Goal: Task Accomplishment & Management: Use online tool/utility

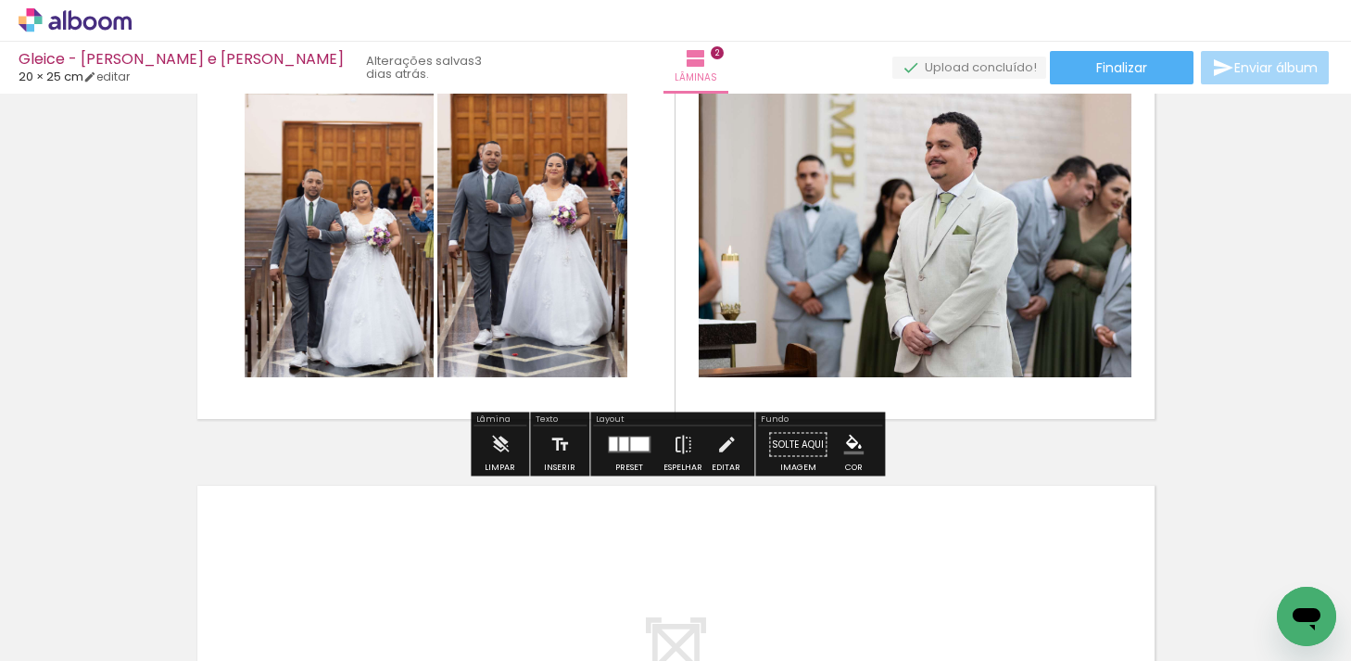
scroll to position [553, 0]
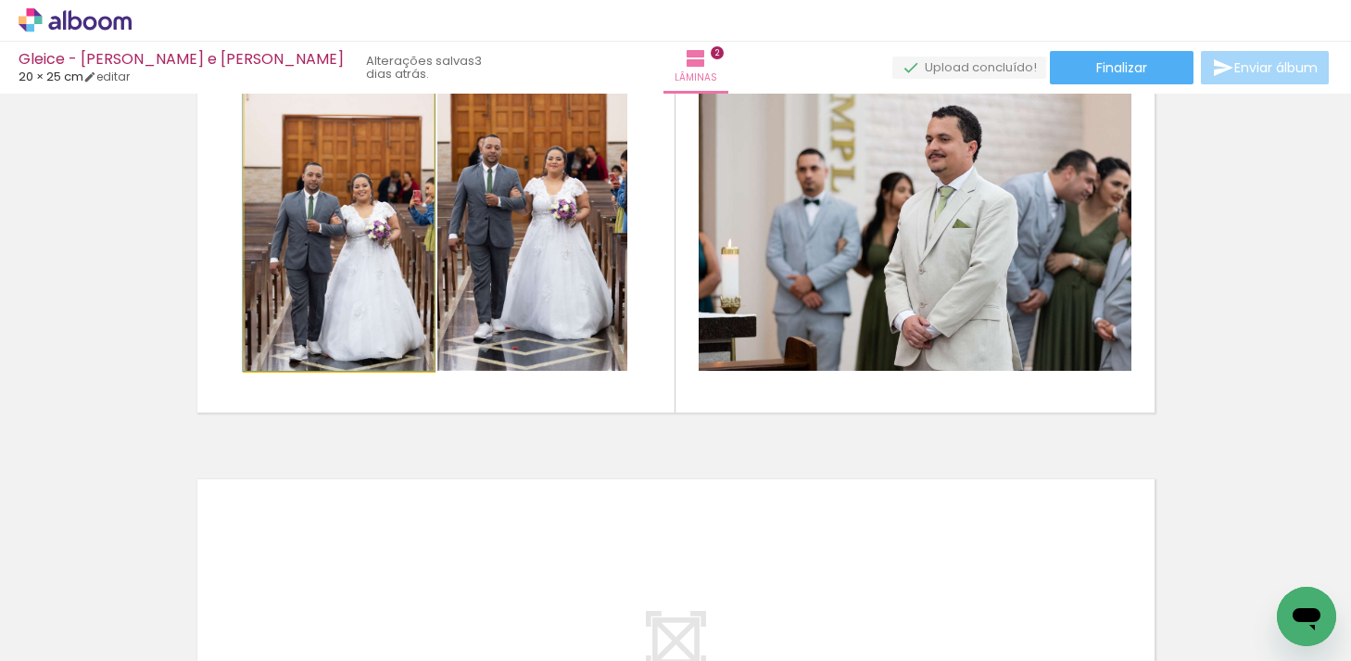
click at [377, 234] on quentale-photo at bounding box center [339, 226] width 189 height 287
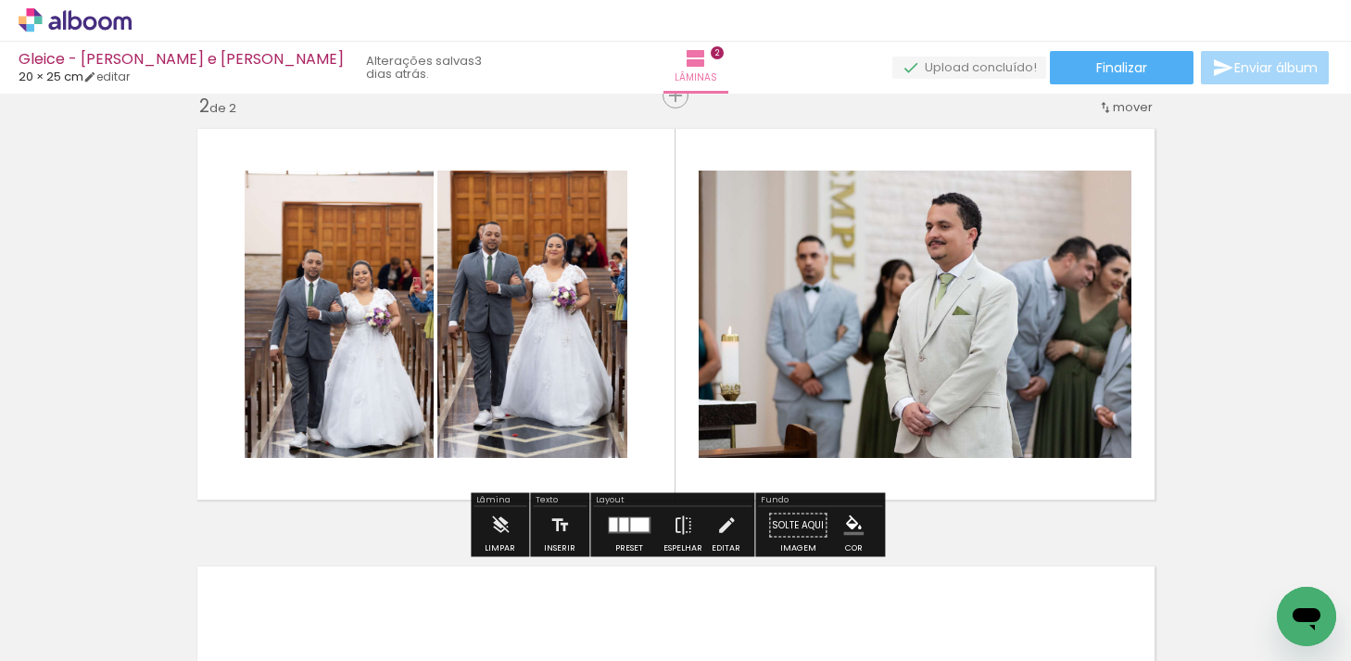
scroll to position [464, 0]
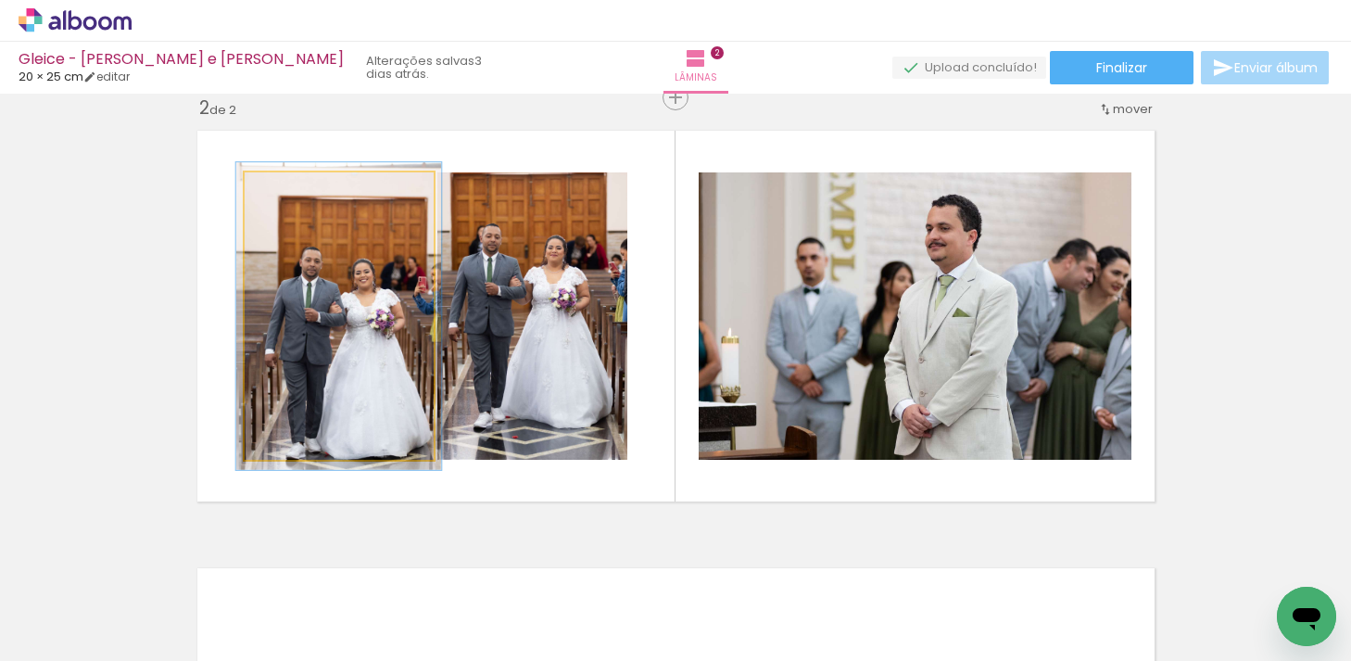
type paper-slider "107"
click at [295, 193] on div at bounding box center [292, 191] width 17 height 17
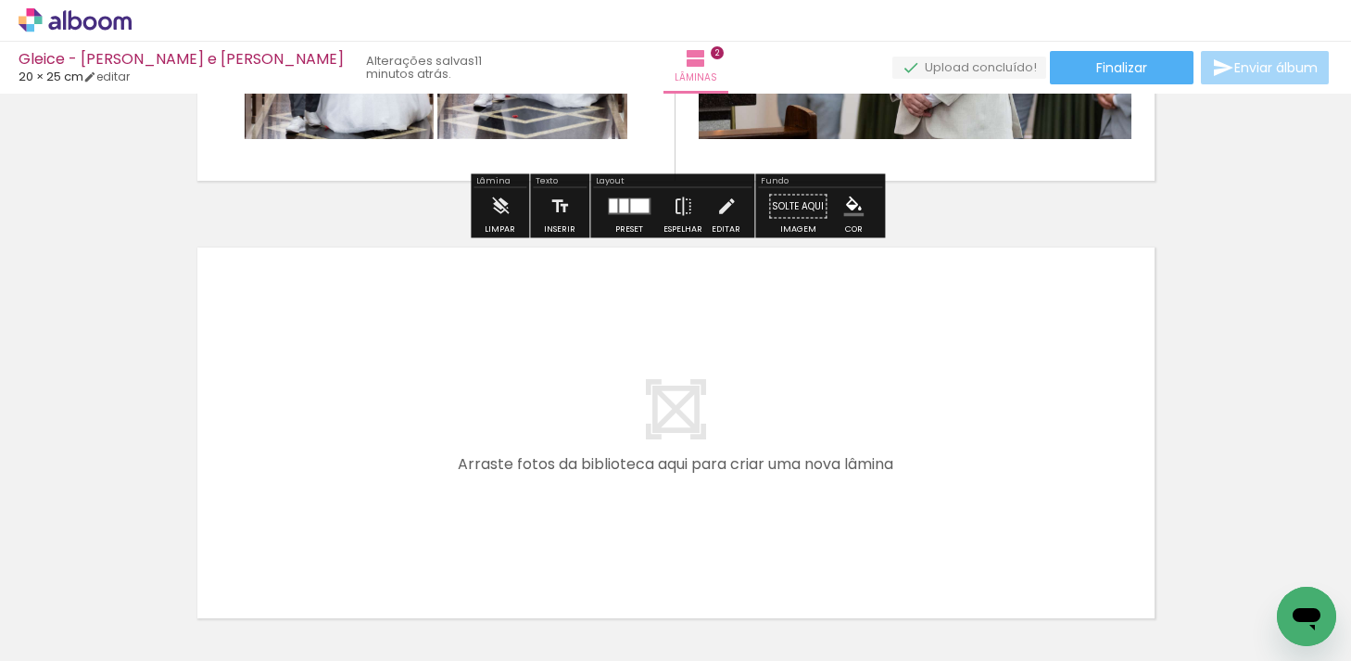
scroll to position [933, 0]
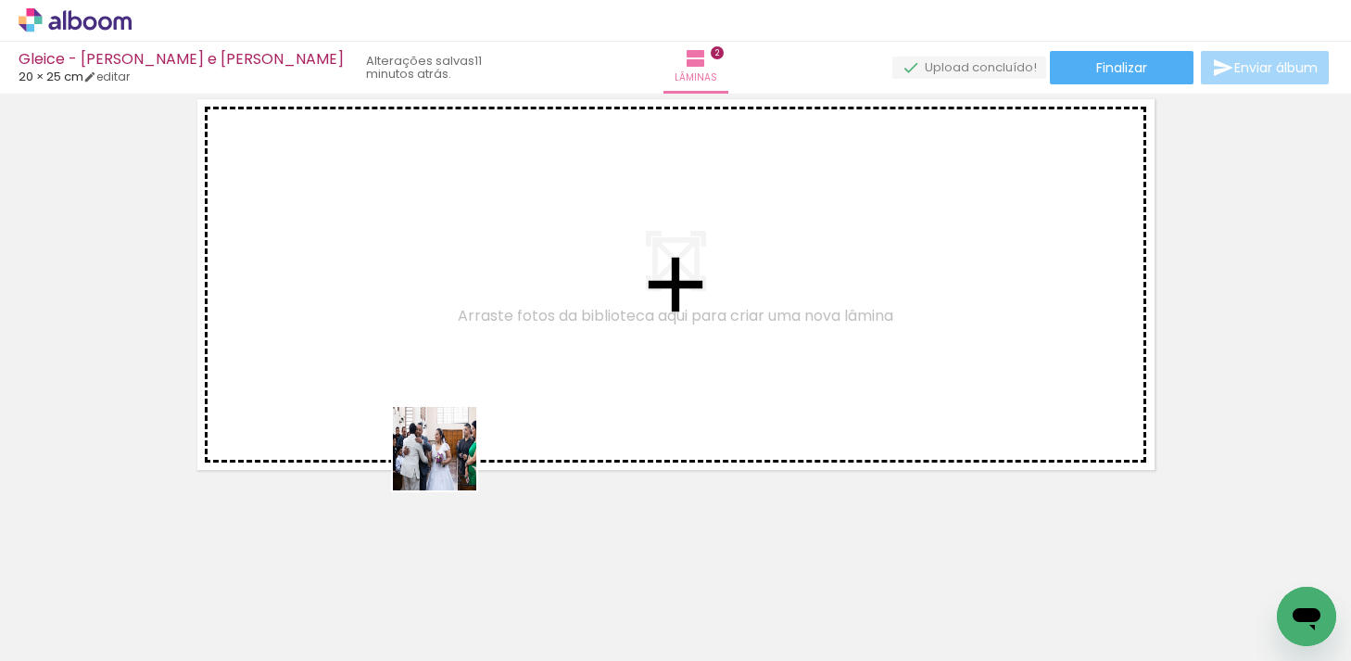
drag, startPoint x: 409, startPoint y: 614, endPoint x: 501, endPoint y: 338, distance: 290.4
click at [501, 338] on quentale-workspace at bounding box center [675, 330] width 1351 height 661
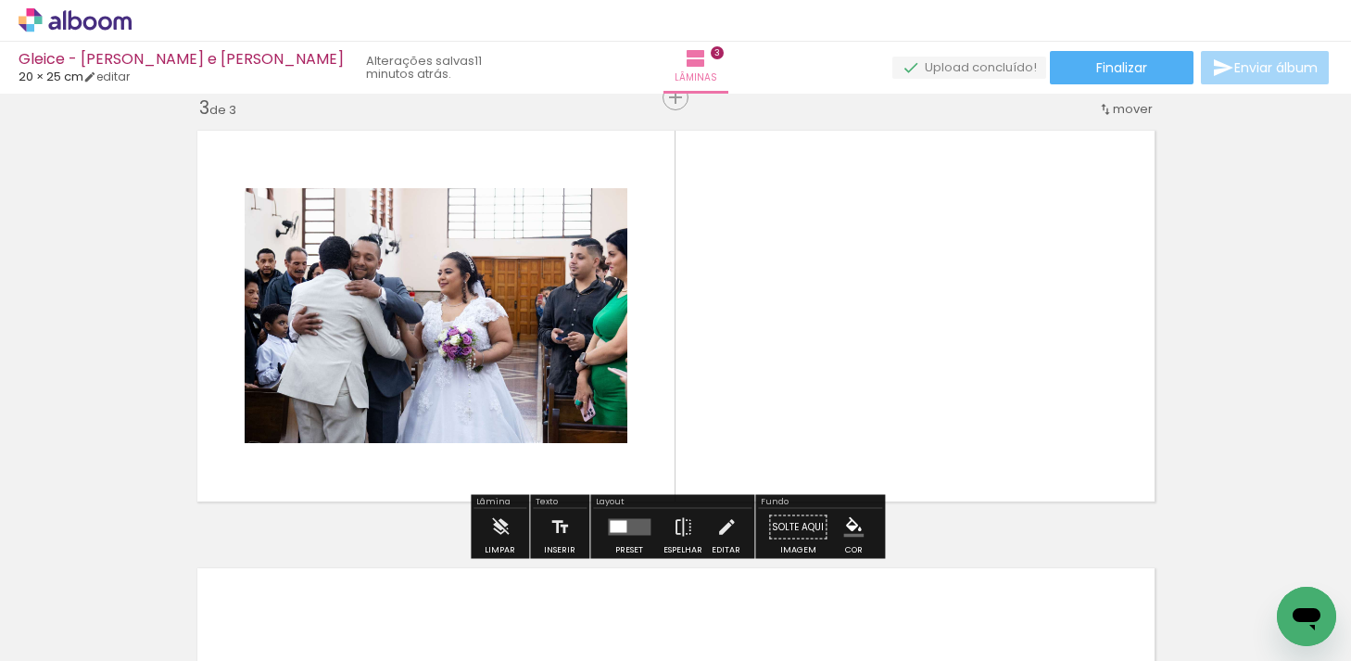
scroll to position [898, 0]
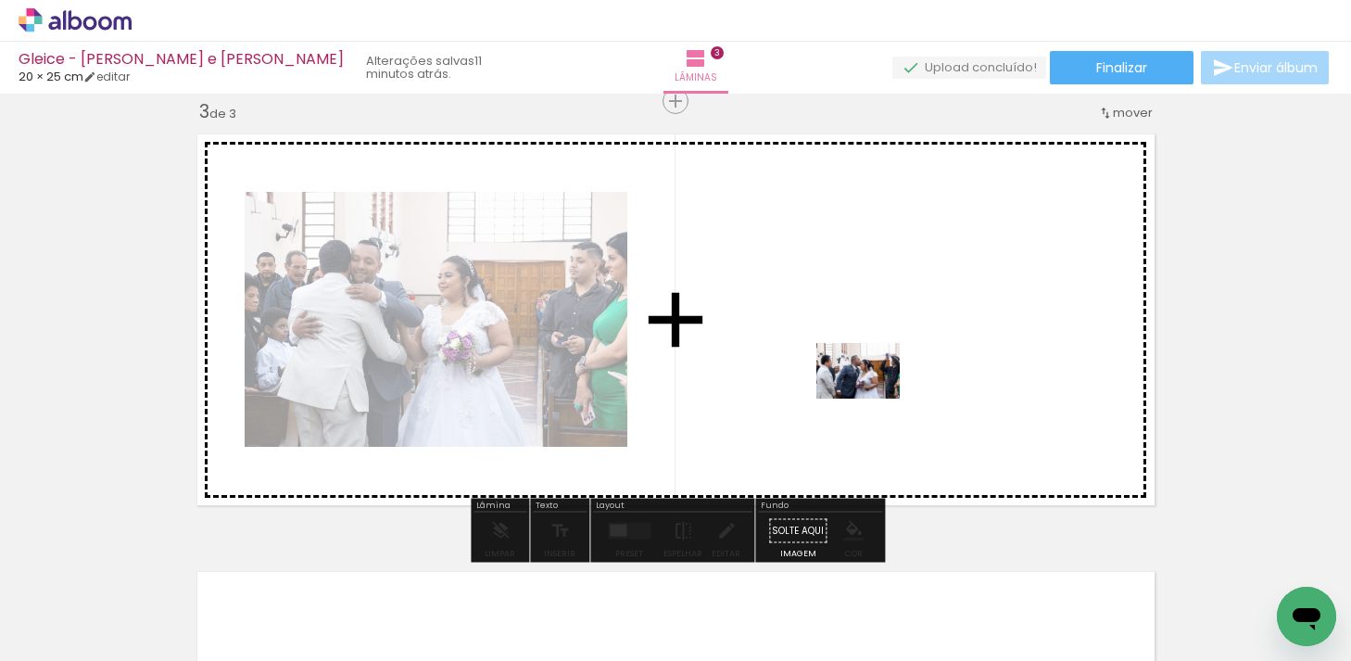
drag, startPoint x: 535, startPoint y: 608, endPoint x: 874, endPoint y: 388, distance: 404.1
click at [874, 388] on quentale-workspace at bounding box center [675, 330] width 1351 height 661
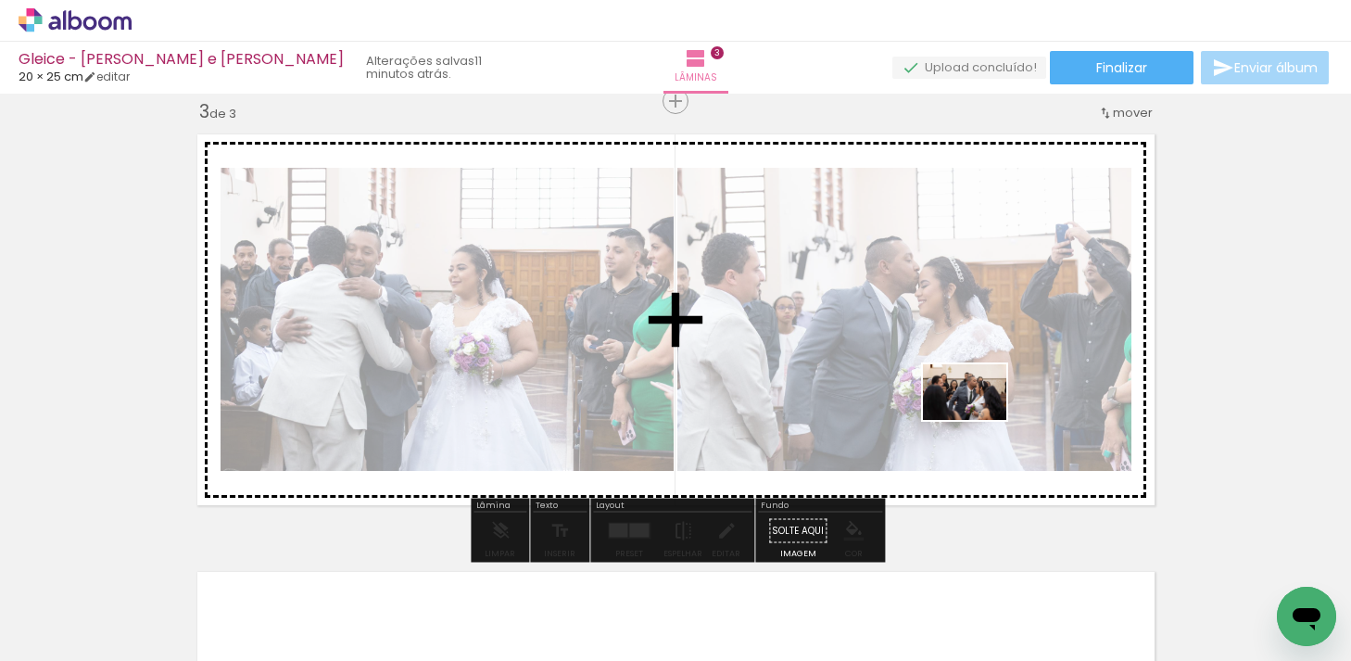
drag, startPoint x: 627, startPoint y: 612, endPoint x: 980, endPoint y: 417, distance: 402.4
click at [980, 417] on quentale-workspace at bounding box center [675, 330] width 1351 height 661
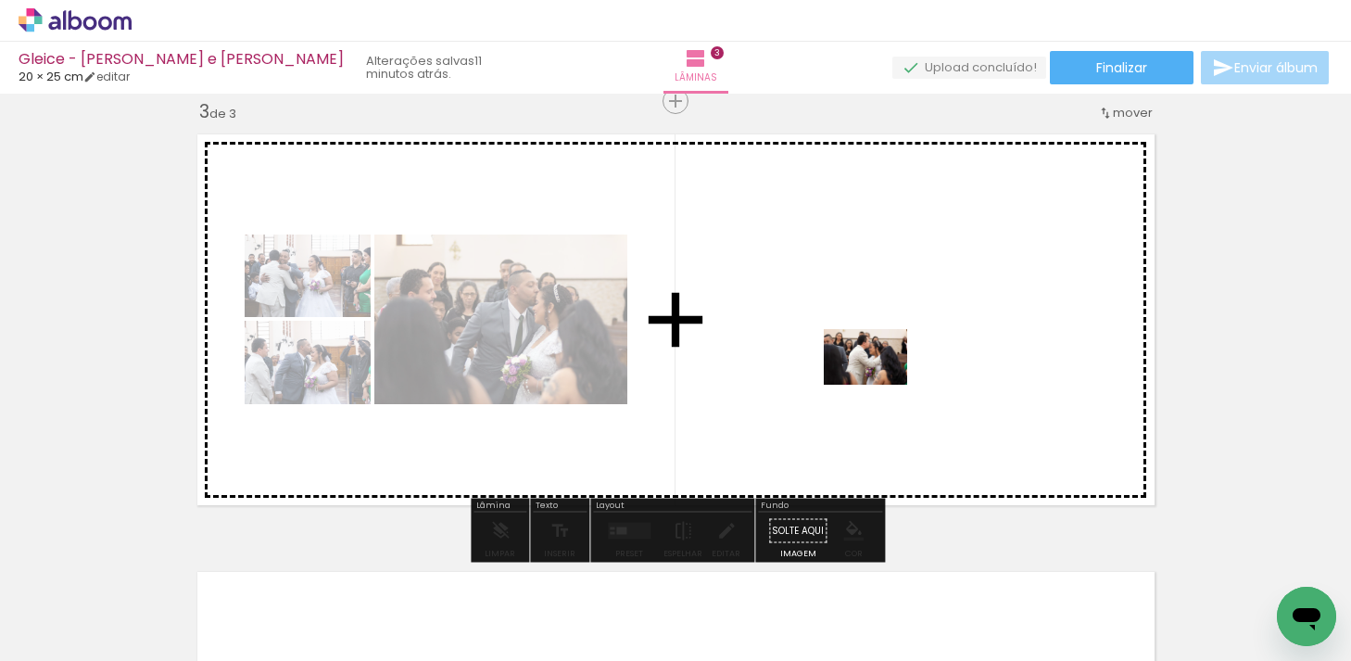
drag, startPoint x: 718, startPoint y: 611, endPoint x: 881, endPoint y: 381, distance: 281.8
click at [881, 381] on quentale-workspace at bounding box center [675, 330] width 1351 height 661
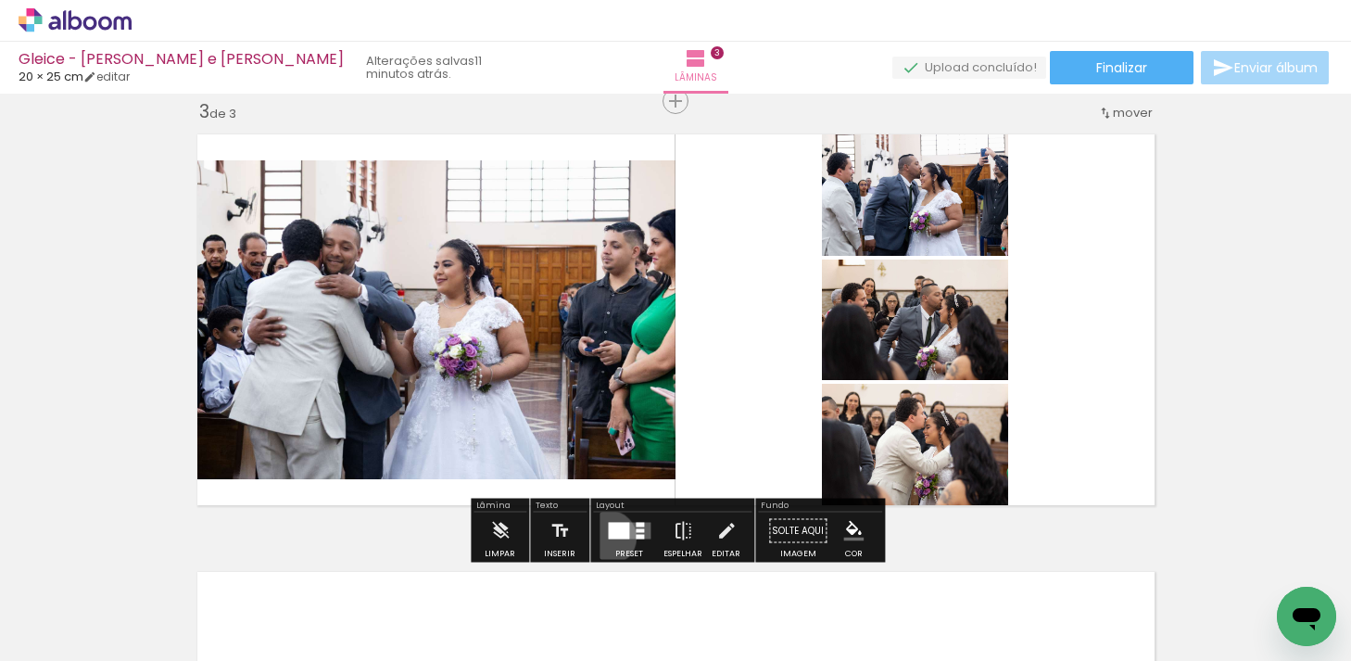
click at [608, 537] on div at bounding box center [618, 531] width 21 height 17
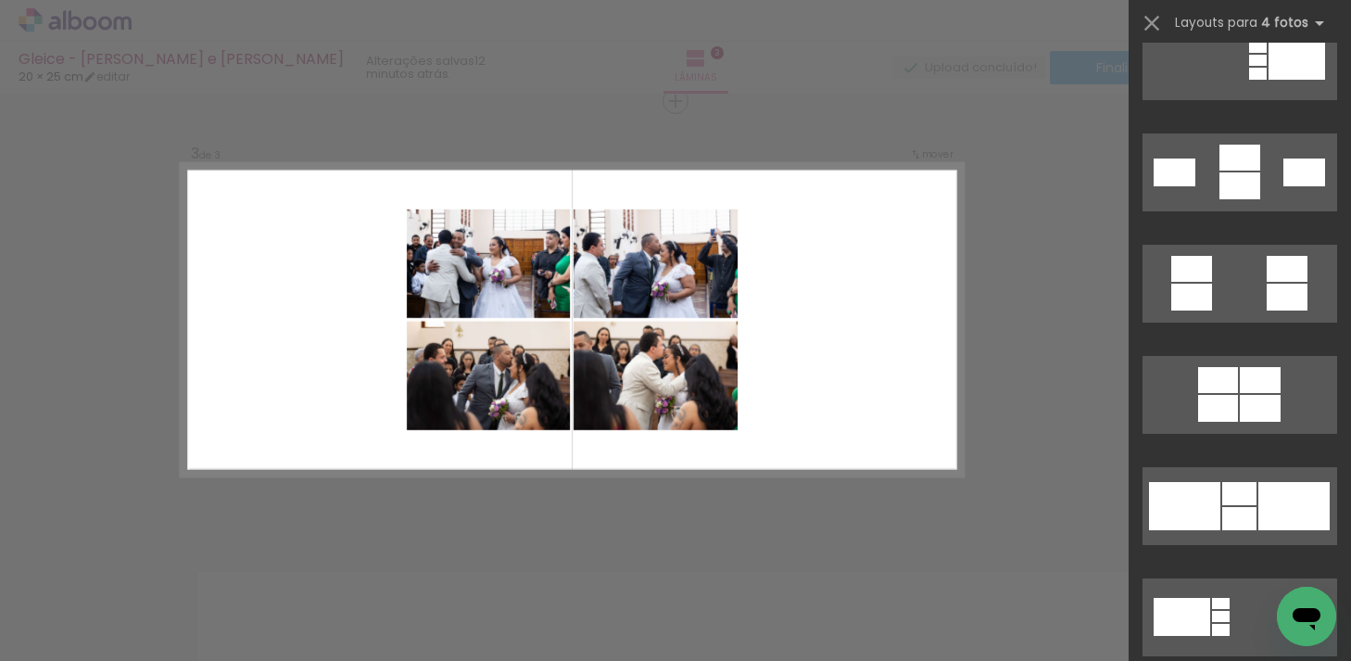
scroll to position [2047, 0]
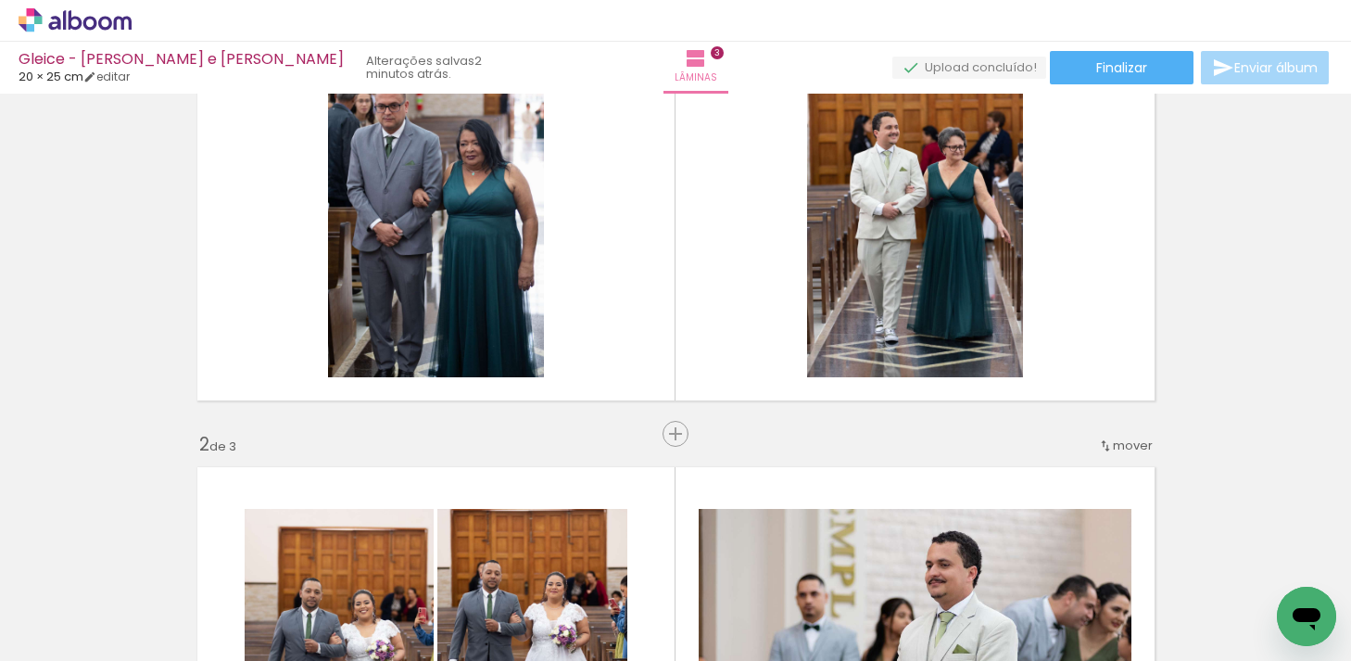
scroll to position [123, 0]
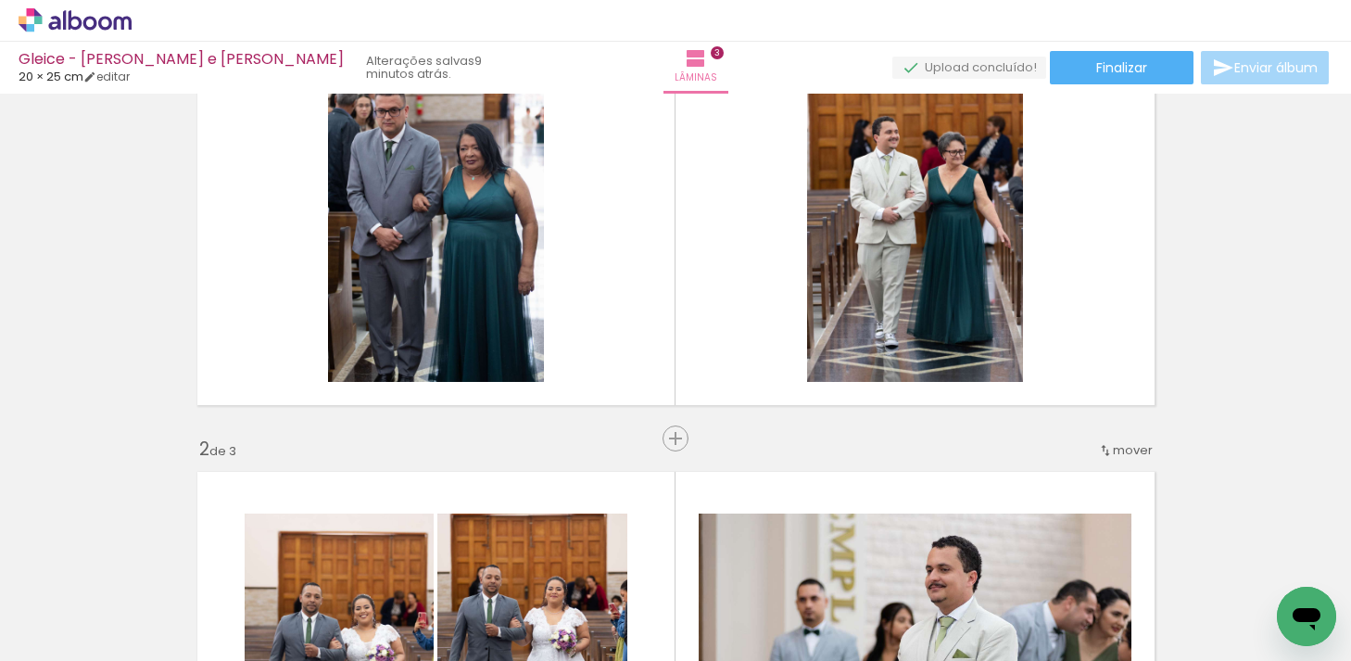
click at [77, 635] on span "Adicionar Fotos" at bounding box center [66, 636] width 56 height 20
click at [0, 0] on input "file" at bounding box center [0, 0] width 0 height 0
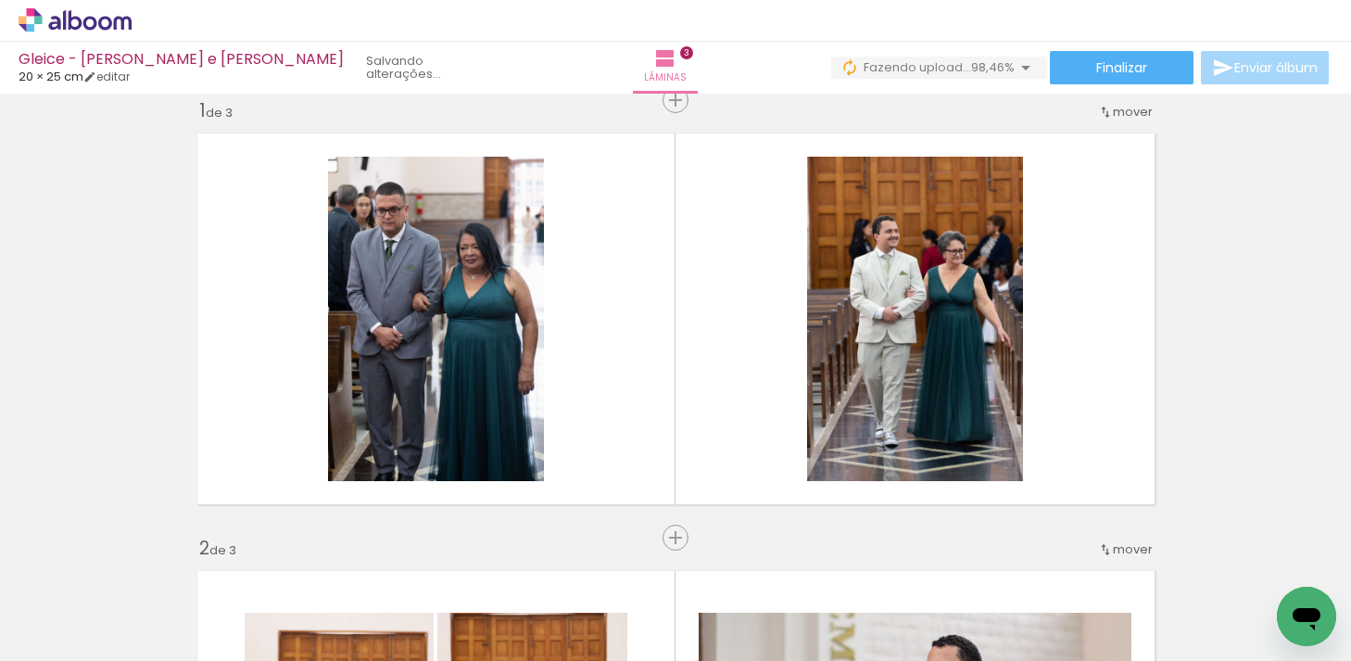
scroll to position [0, 0]
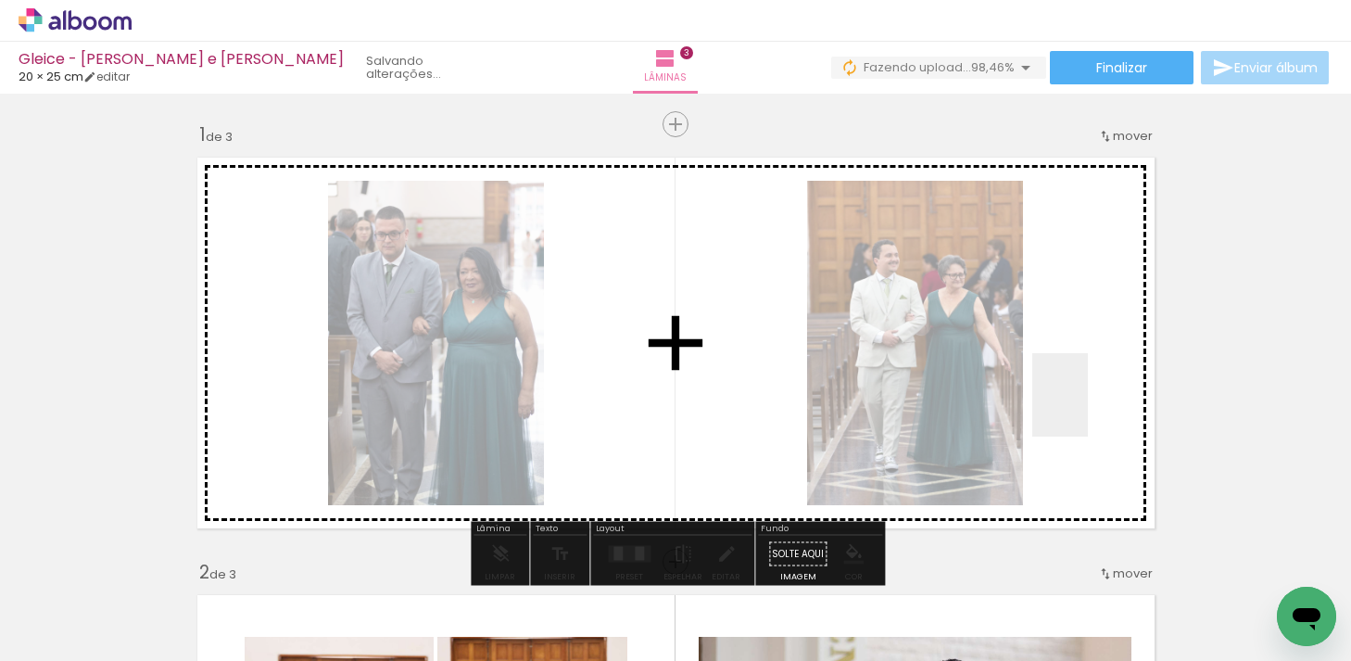
drag, startPoint x: 865, startPoint y: 615, endPoint x: 1086, endPoint y: 408, distance: 303.6
click at [1087, 408] on quentale-workspace at bounding box center [675, 330] width 1351 height 661
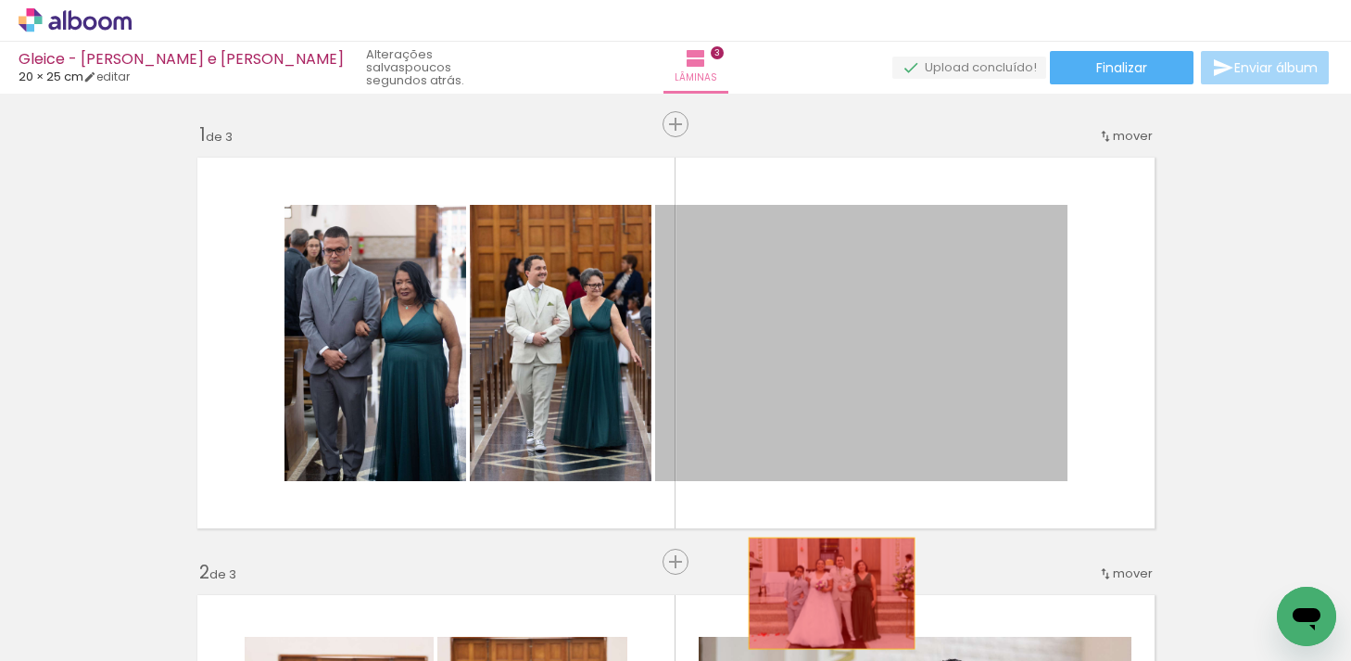
drag, startPoint x: 925, startPoint y: 306, endPoint x: 822, endPoint y: 601, distance: 312.1
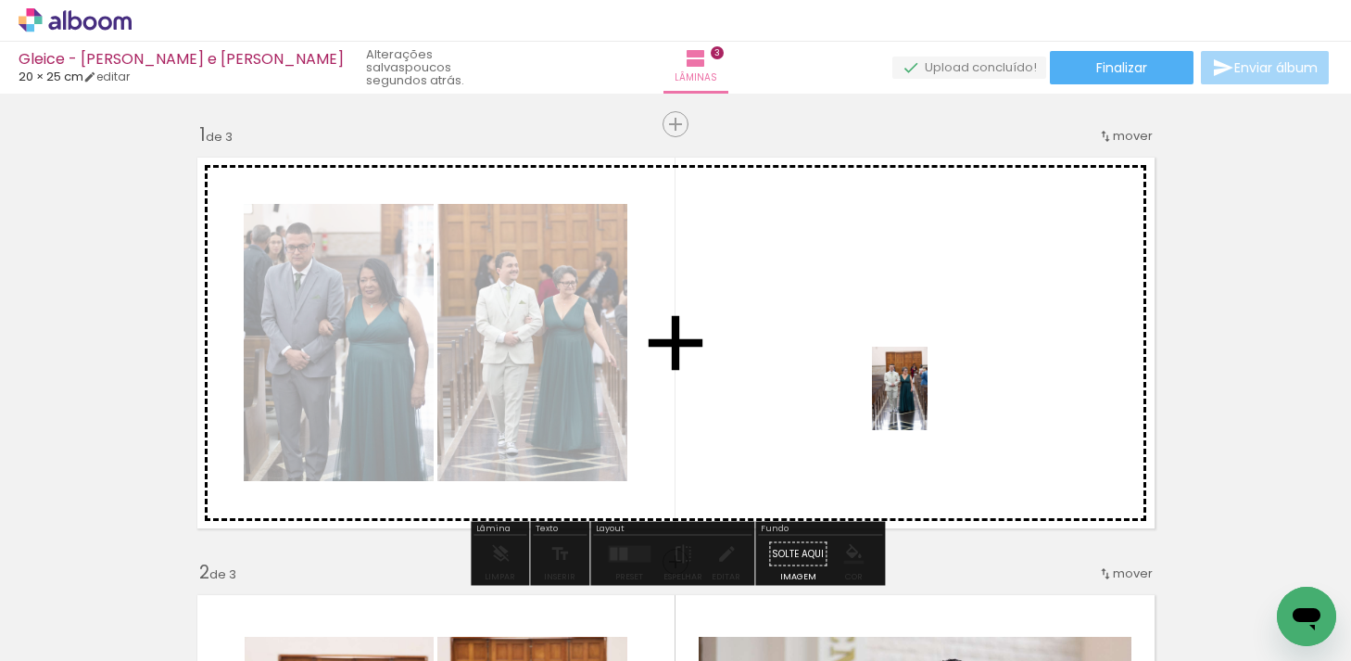
drag, startPoint x: 868, startPoint y: 596, endPoint x: 928, endPoint y: 402, distance: 202.6
click at [928, 402] on quentale-workspace at bounding box center [675, 330] width 1351 height 661
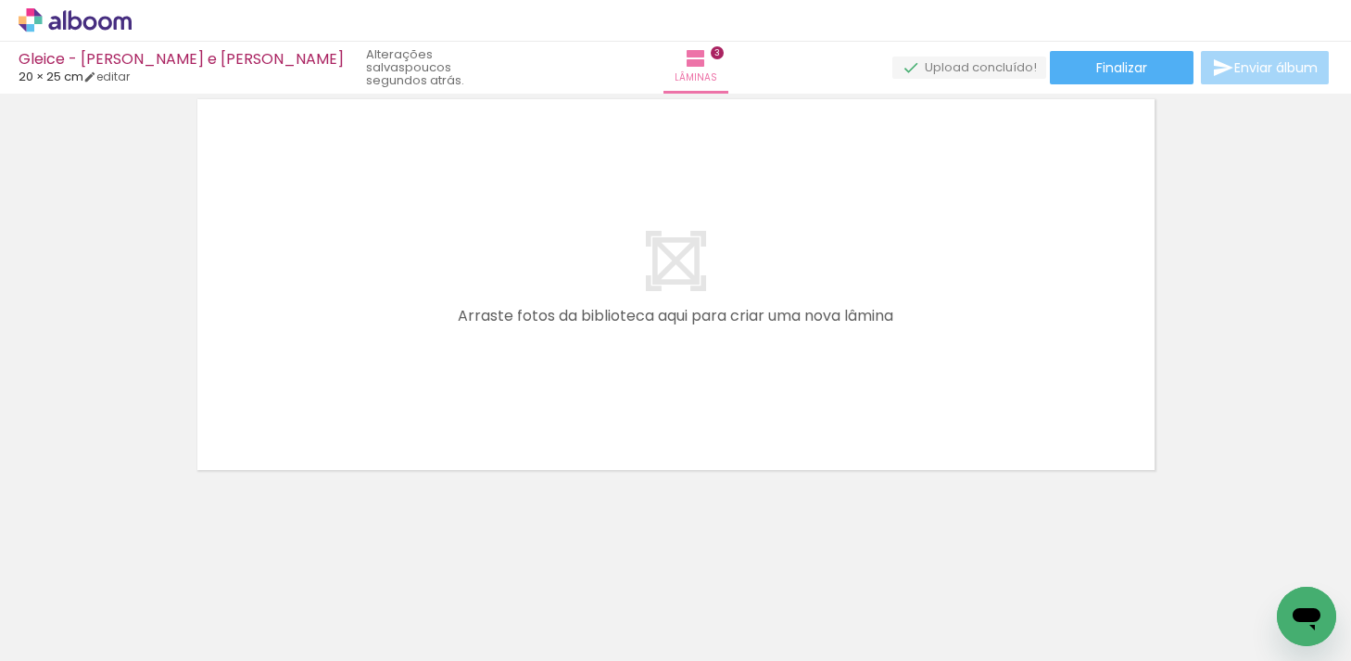
scroll to position [0, 969]
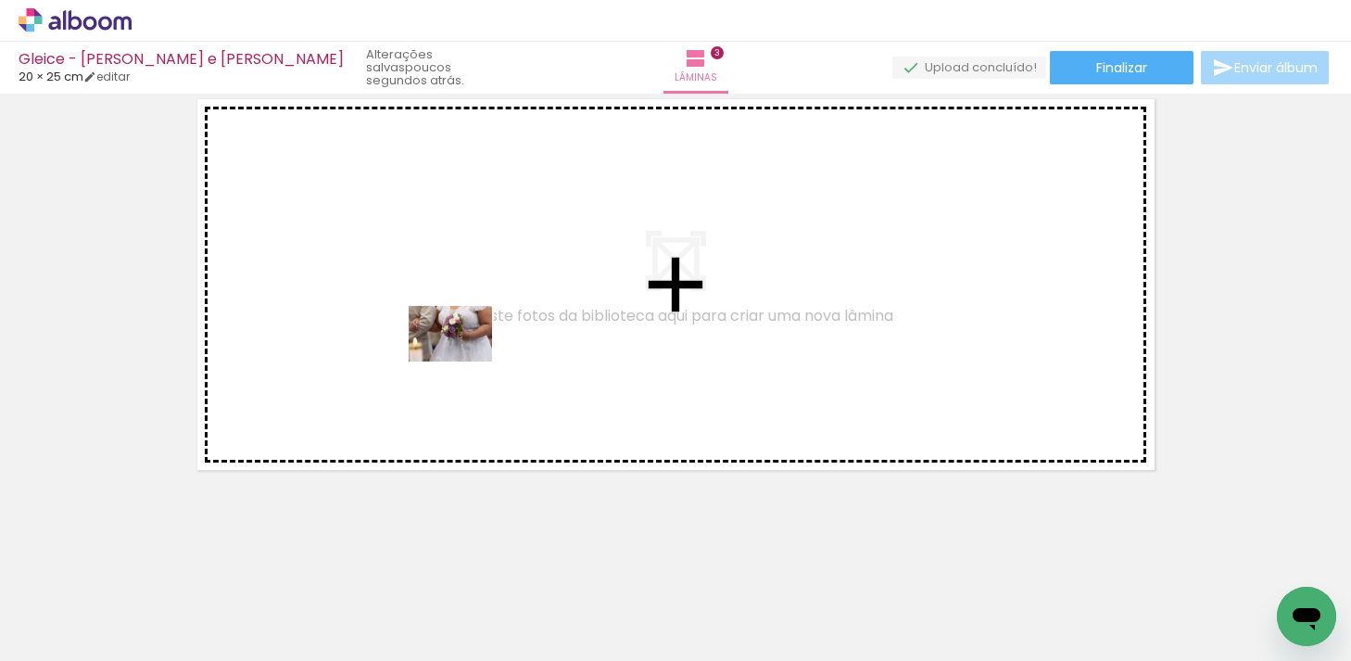
drag, startPoint x: 386, startPoint y: 601, endPoint x: 463, endPoint y: 361, distance: 251.2
click at [464, 361] on quentale-workspace at bounding box center [675, 330] width 1351 height 661
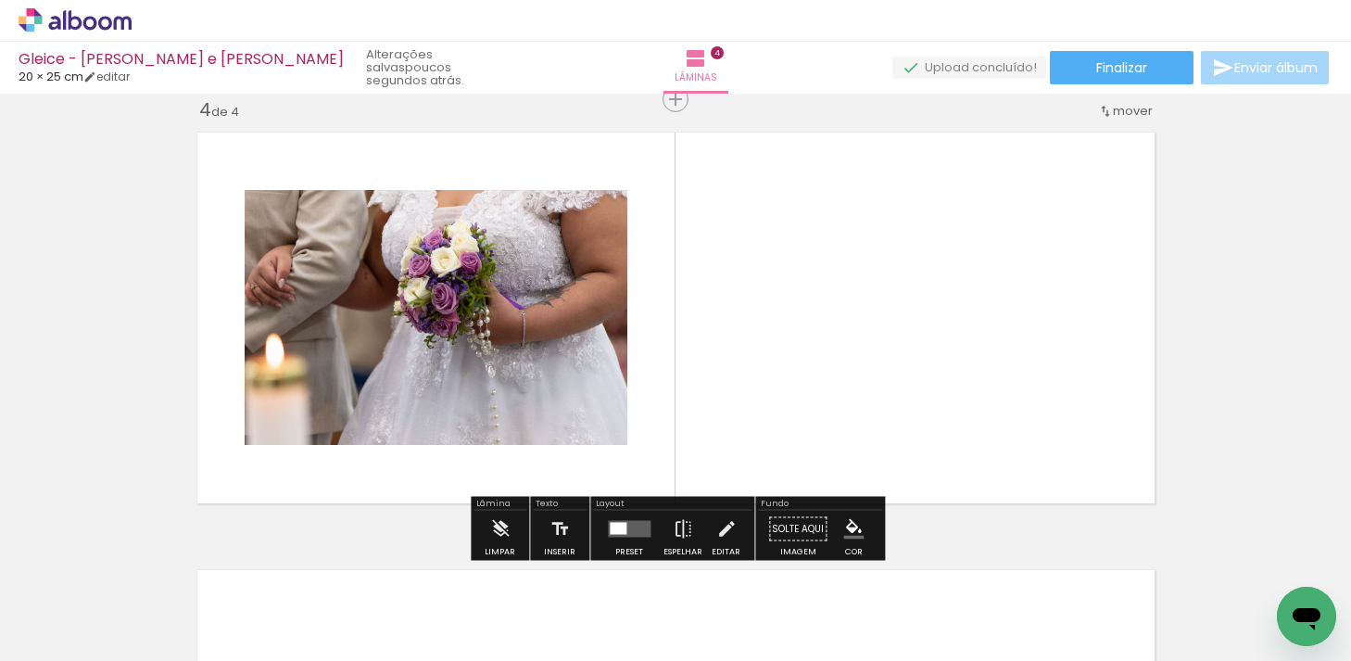
scroll to position [1335, 0]
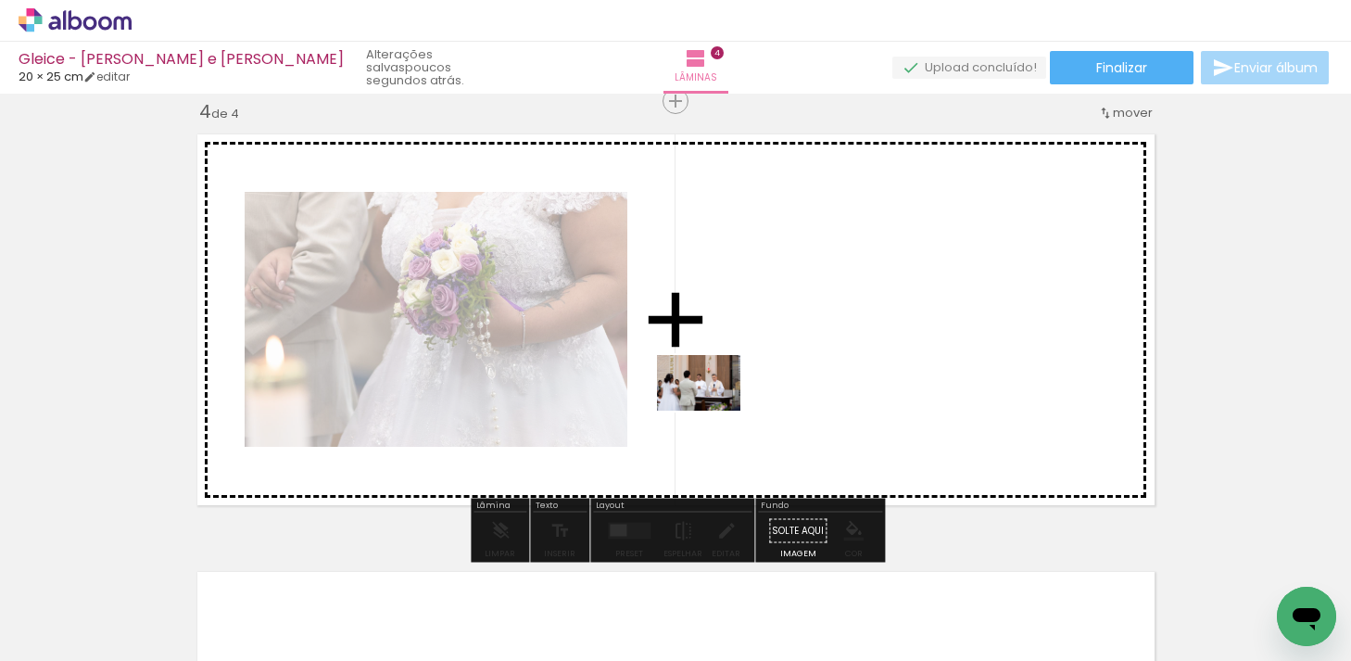
drag, startPoint x: 477, startPoint y: 609, endPoint x: 722, endPoint y: 396, distance: 324.5
click at [722, 396] on quentale-workspace at bounding box center [675, 330] width 1351 height 661
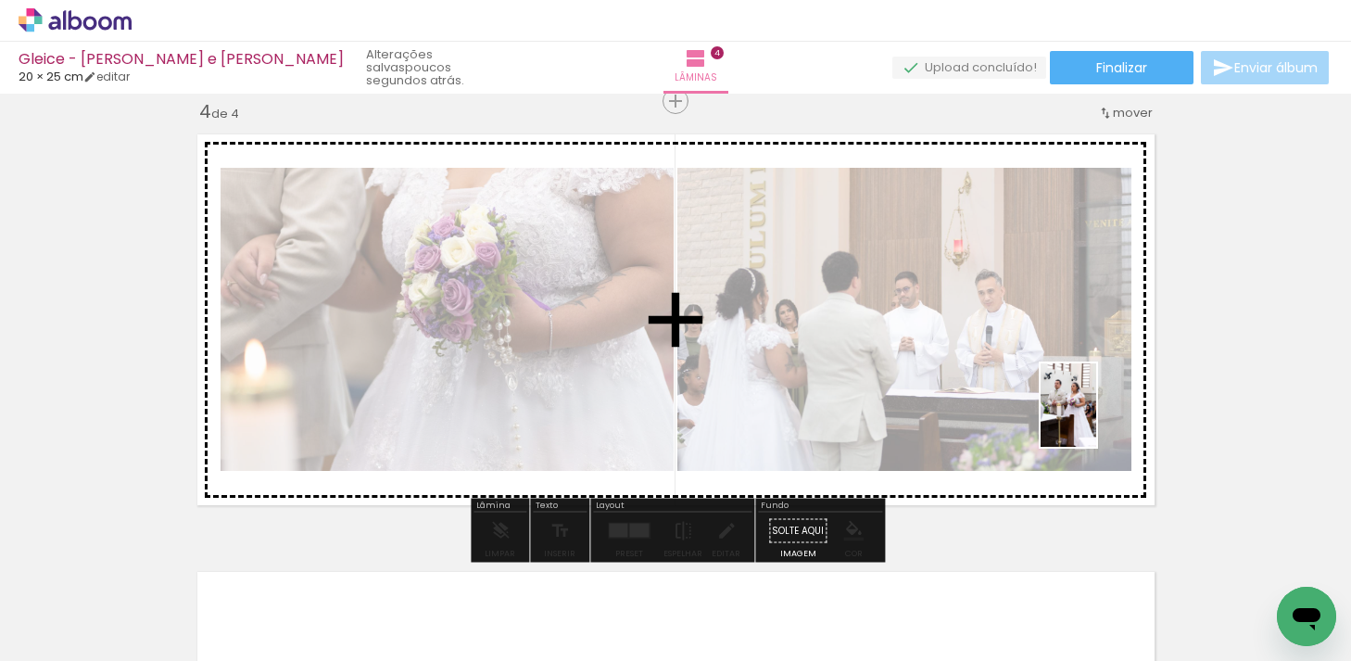
drag, startPoint x: 890, startPoint y: 594, endPoint x: 1094, endPoint y: 418, distance: 269.4
click at [1095, 418] on quentale-workspace at bounding box center [675, 330] width 1351 height 661
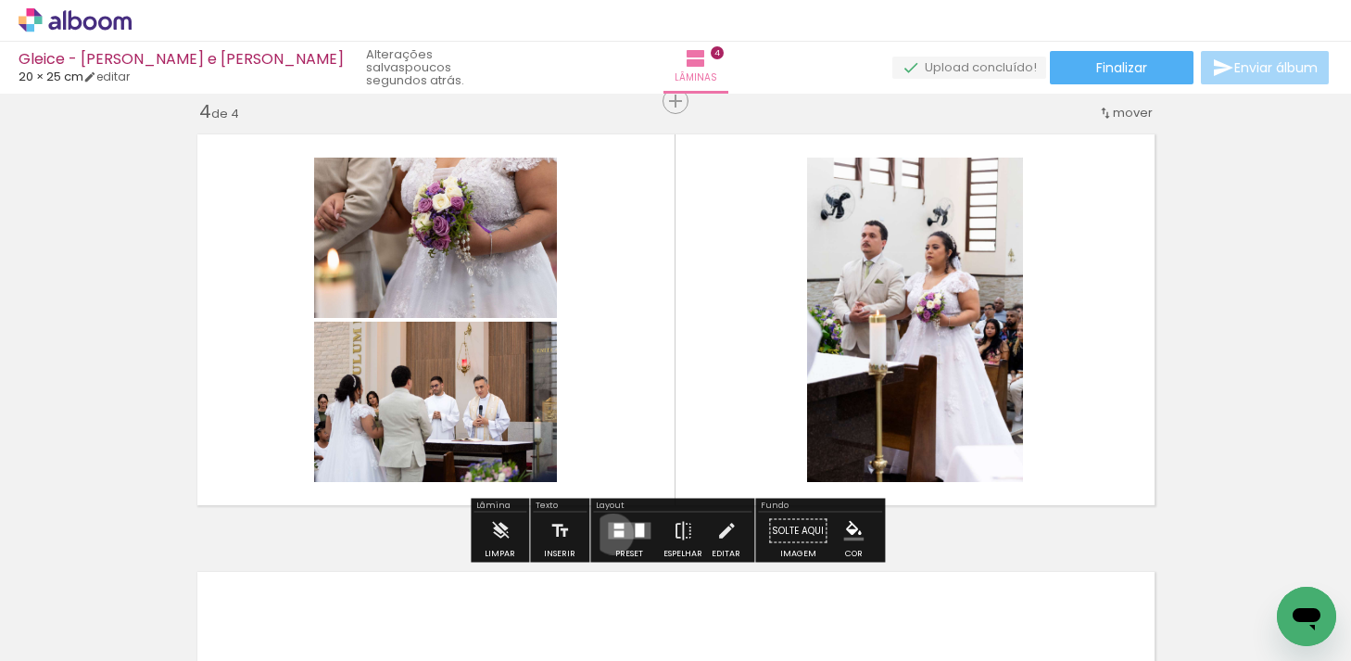
click at [609, 533] on quentale-layouter at bounding box center [629, 531] width 43 height 17
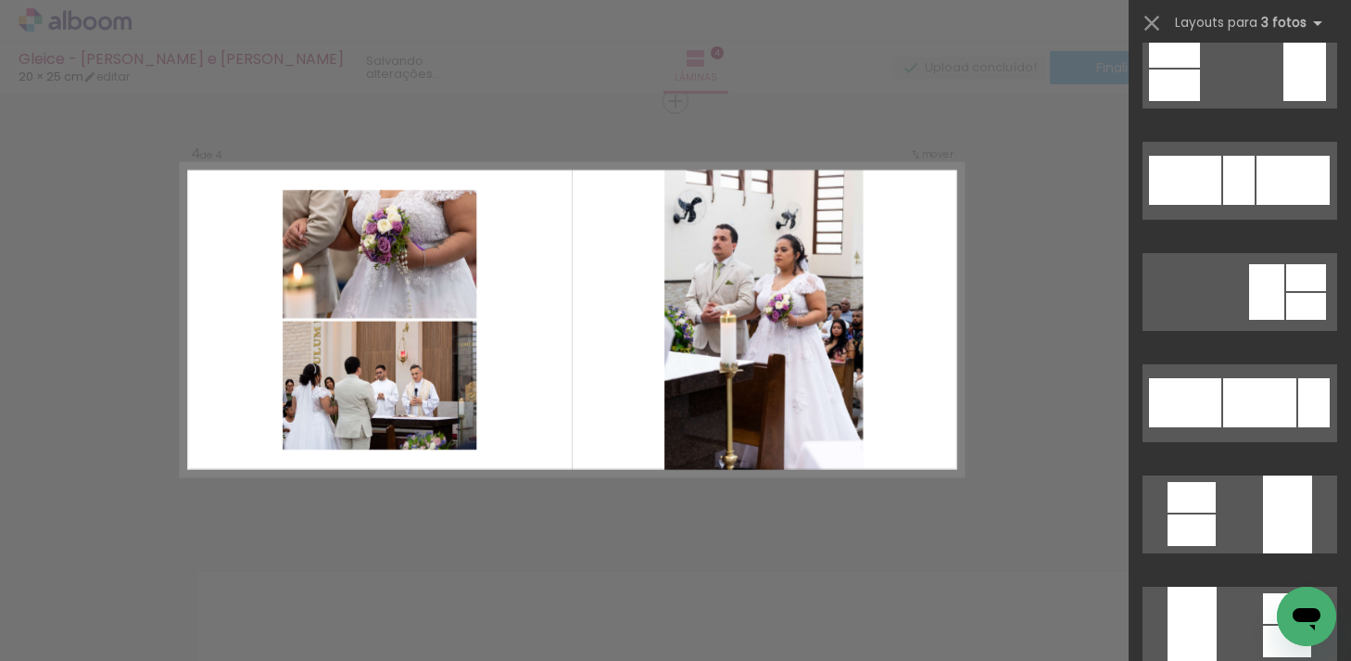
scroll to position [1812, 0]
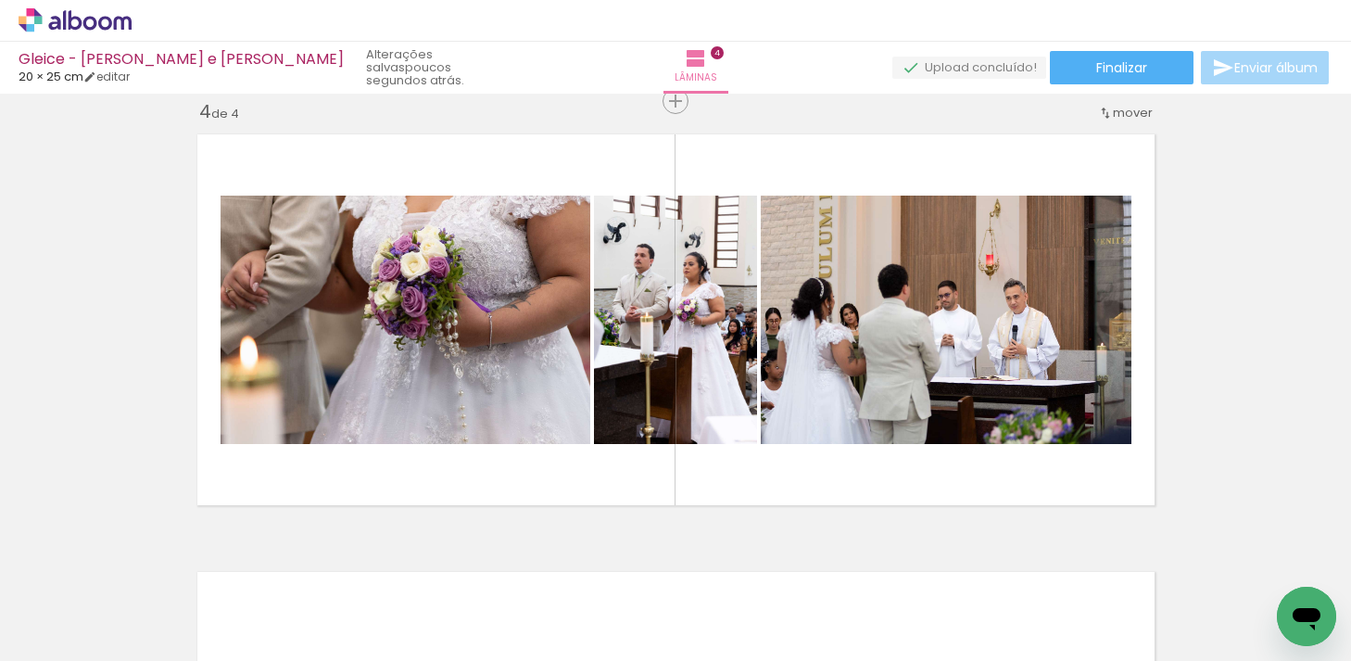
scroll to position [0, 1221]
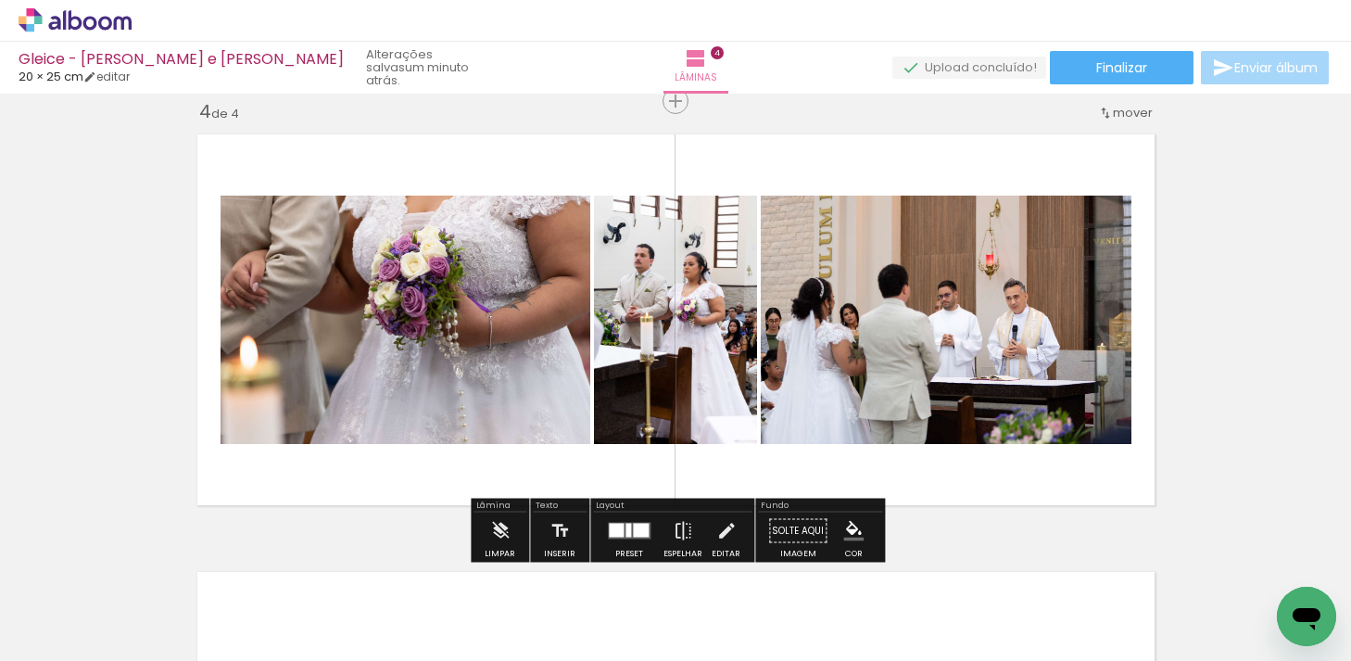
click at [69, 642] on span "Adicionar Fotos" at bounding box center [66, 636] width 56 height 20
click at [0, 0] on input "file" at bounding box center [0, 0] width 0 height 0
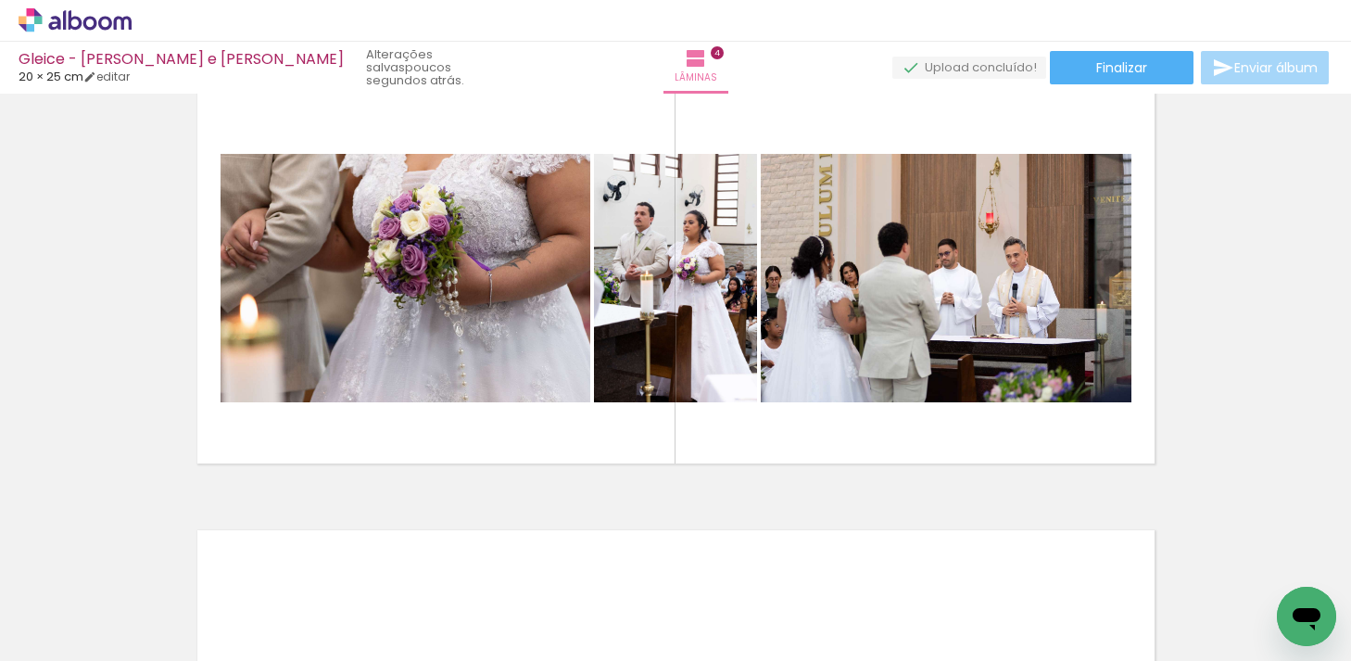
scroll to position [0, 5657]
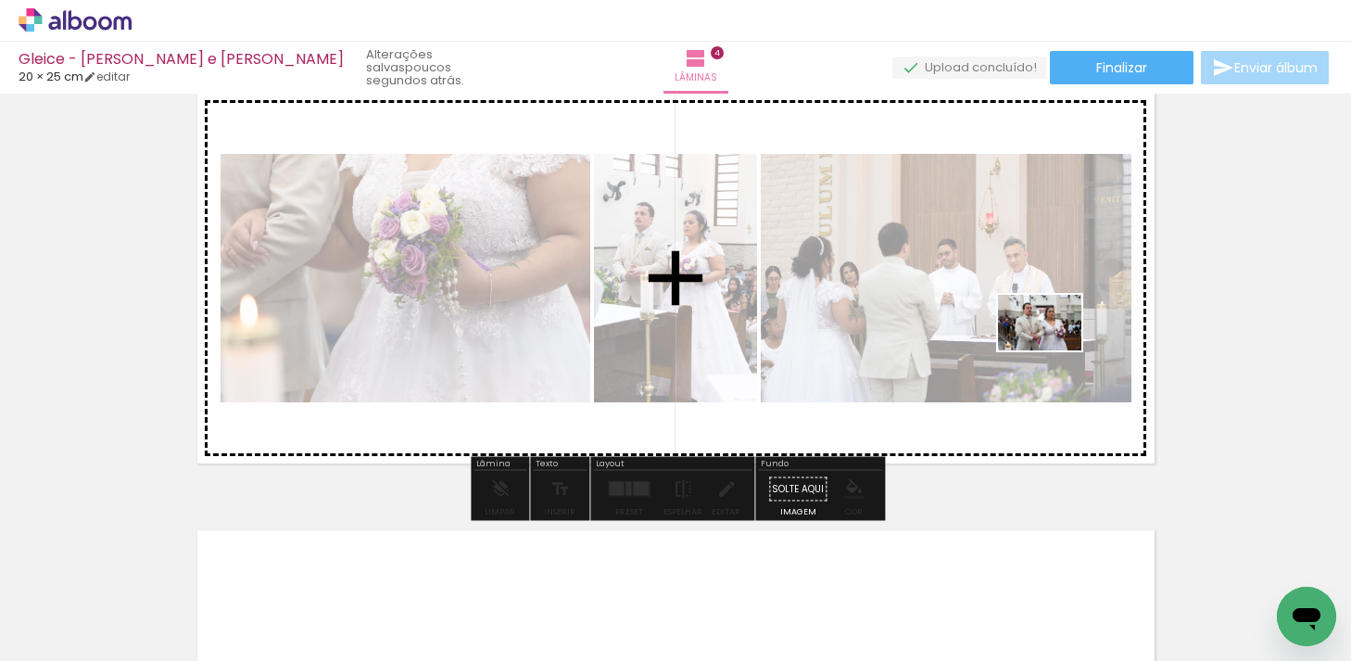
drag, startPoint x: 1268, startPoint y: 588, endPoint x: 1054, endPoint y: 349, distance: 320.2
click at [1054, 349] on quentale-workspace at bounding box center [675, 330] width 1351 height 661
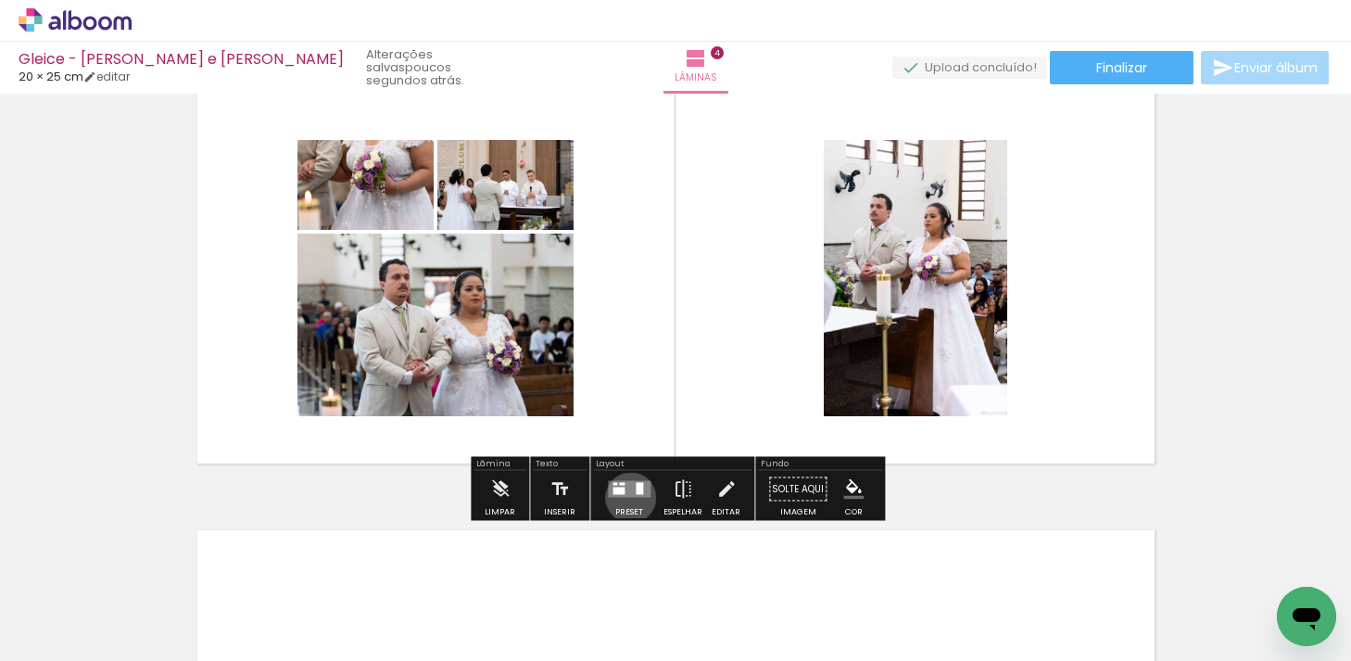
click at [626, 497] on div at bounding box center [629, 489] width 50 height 37
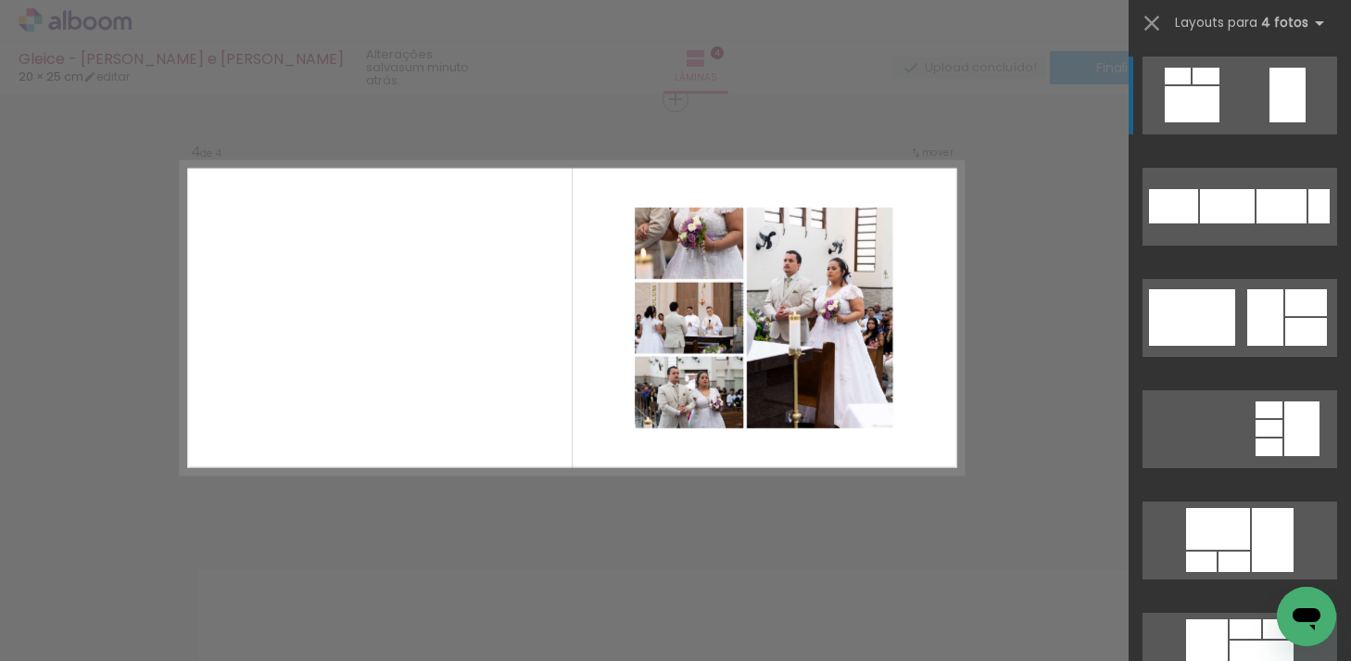
scroll to position [1335, 0]
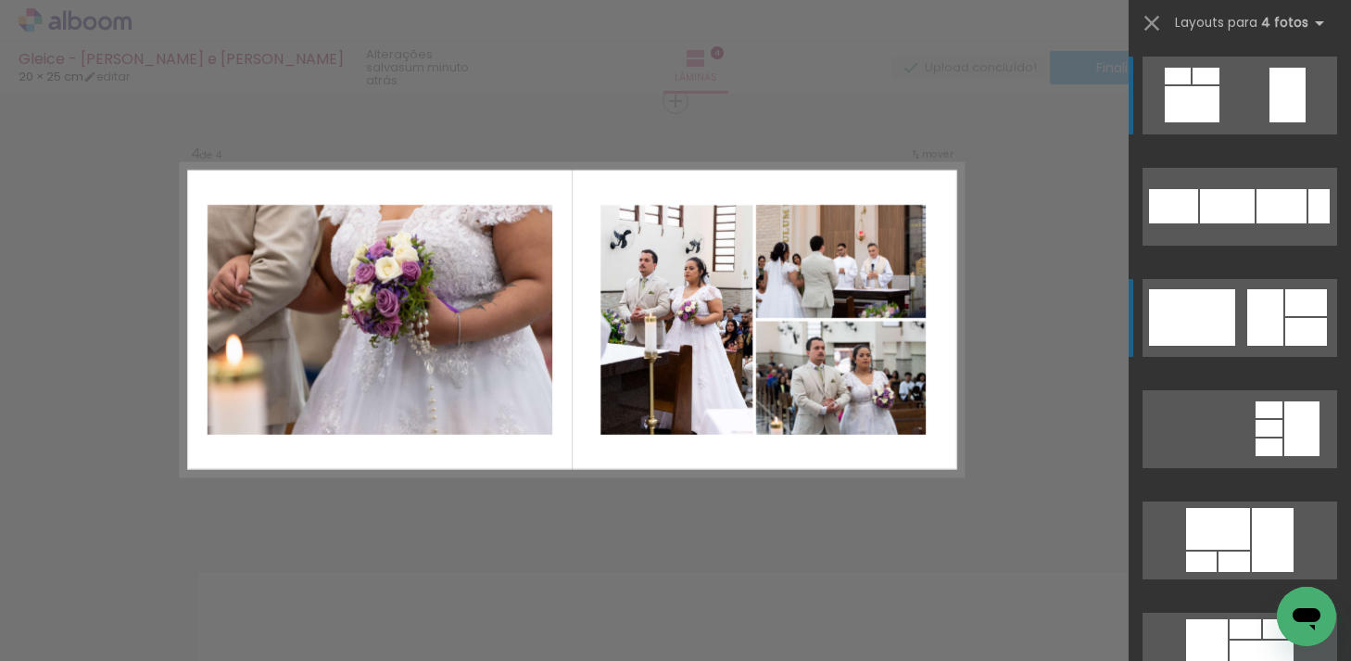
click at [1198, 223] on div at bounding box center [1173, 206] width 49 height 34
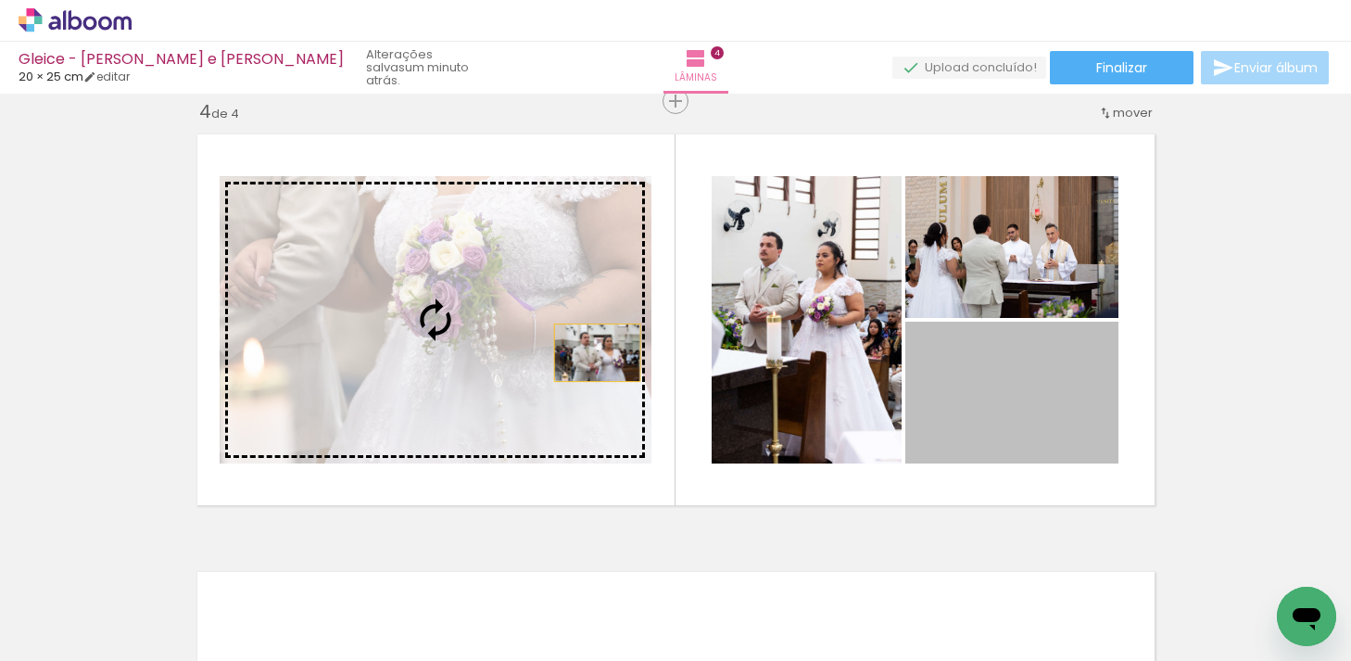
drag, startPoint x: 1054, startPoint y: 399, endPoint x: 592, endPoint y: 350, distance: 464.1
click at [0, 0] on slot at bounding box center [0, 0] width 0 height 0
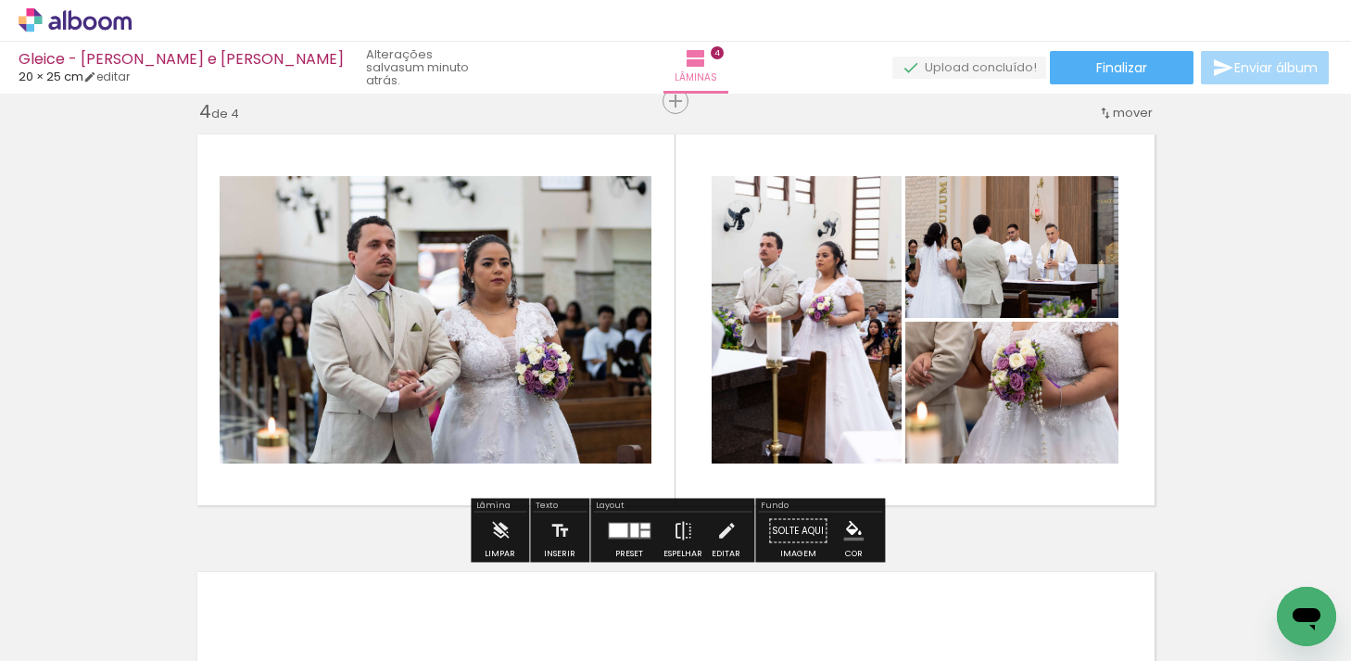
click at [633, 526] on div at bounding box center [634, 531] width 8 height 14
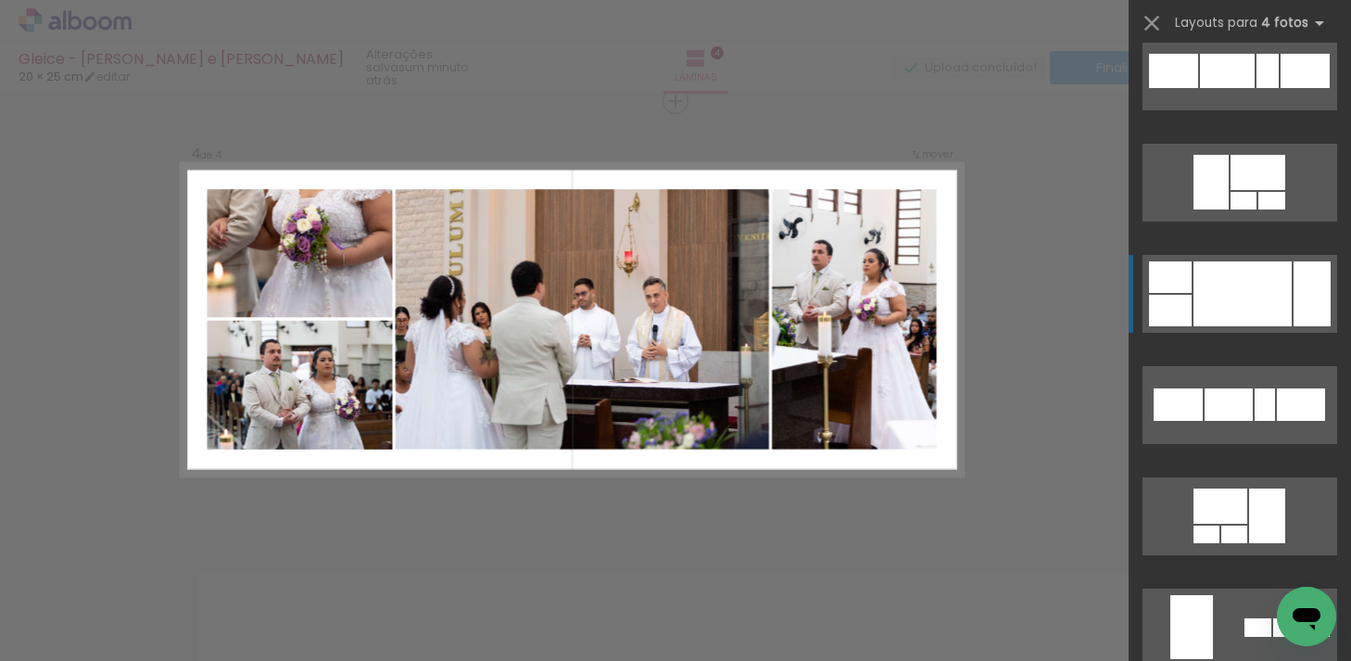
scroll to position [2699, 0]
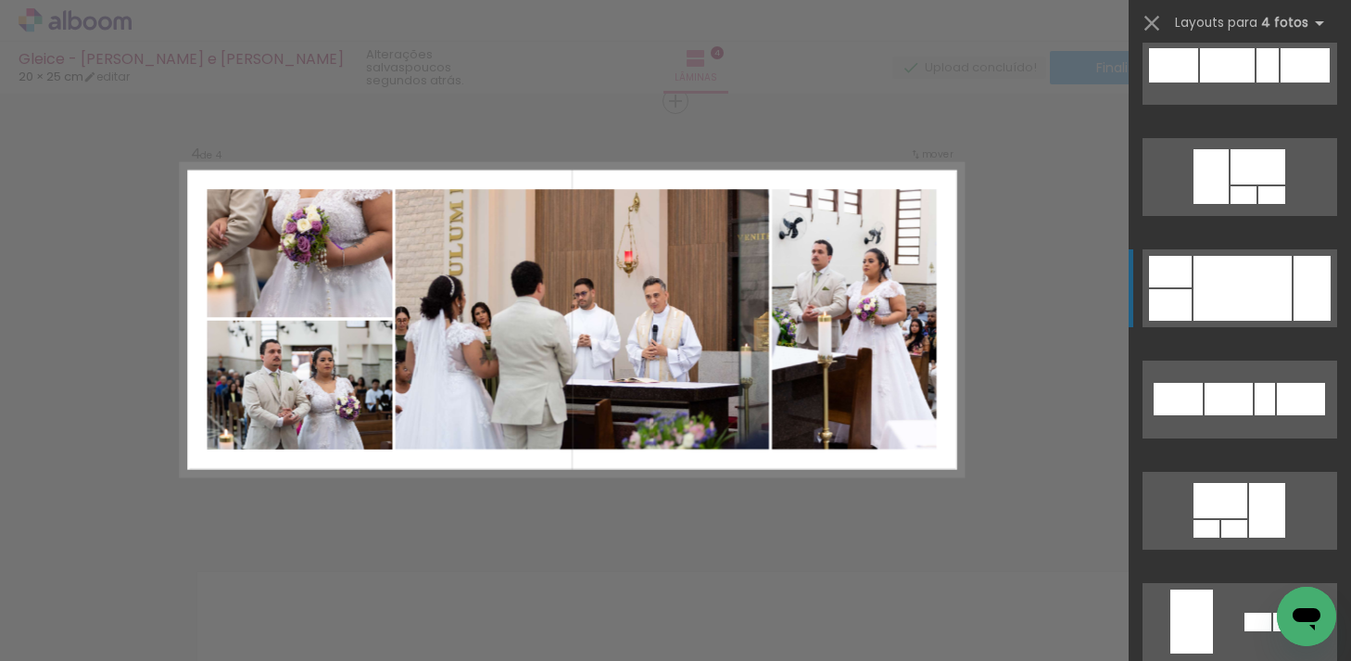
click at [1257, 204] on div at bounding box center [1244, 195] width 26 height 18
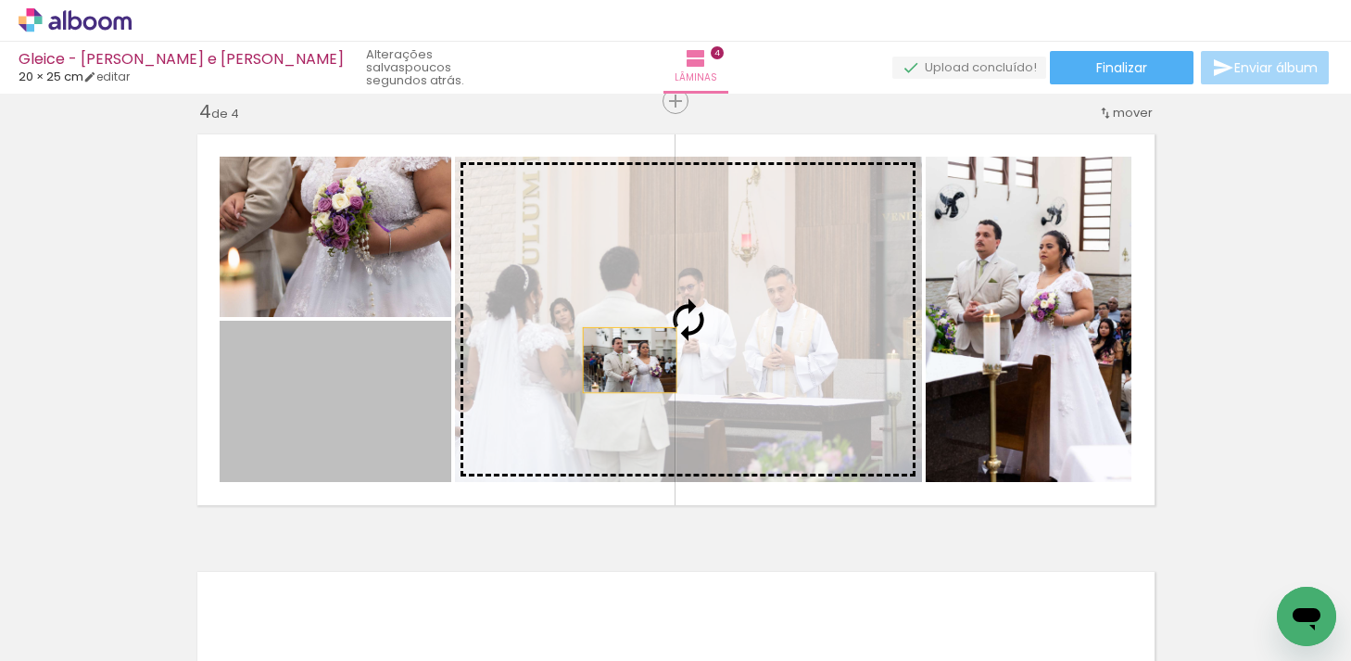
drag, startPoint x: 357, startPoint y: 427, endPoint x: 629, endPoint y: 360, distance: 280.7
click at [0, 0] on slot at bounding box center [0, 0] width 0 height 0
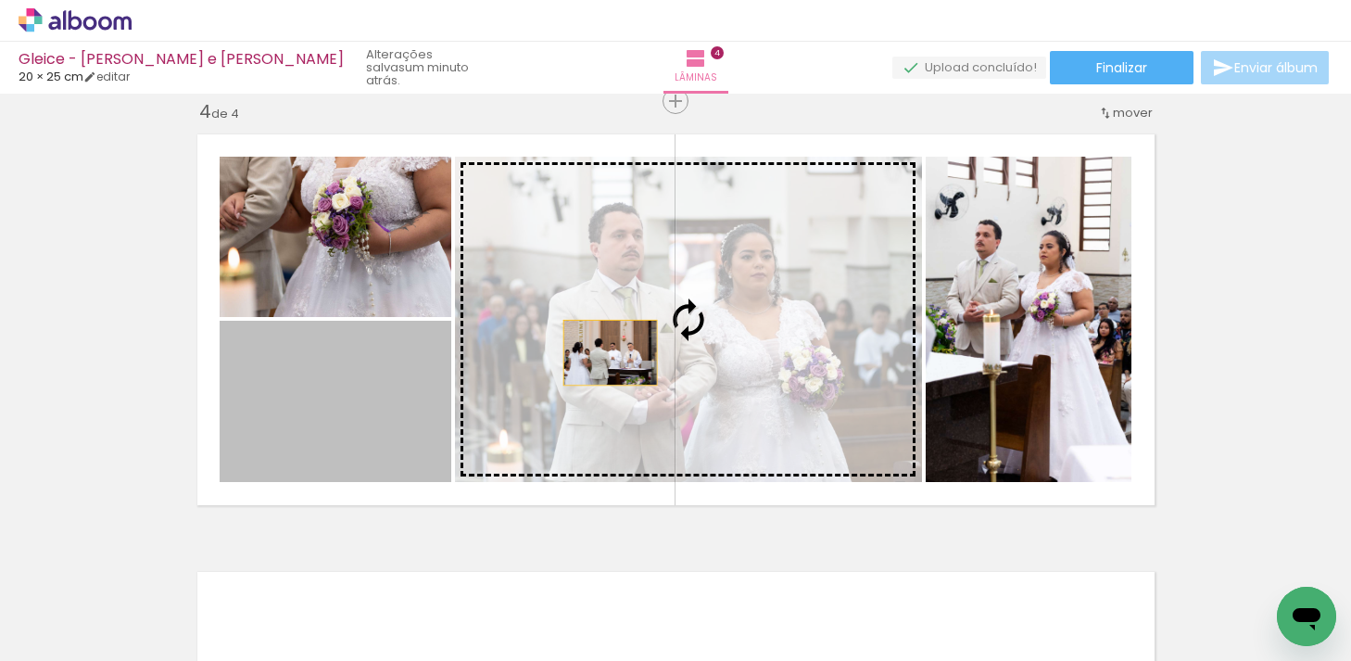
drag, startPoint x: 350, startPoint y: 411, endPoint x: 609, endPoint y: 350, distance: 265.7
click at [0, 0] on slot at bounding box center [0, 0] width 0 height 0
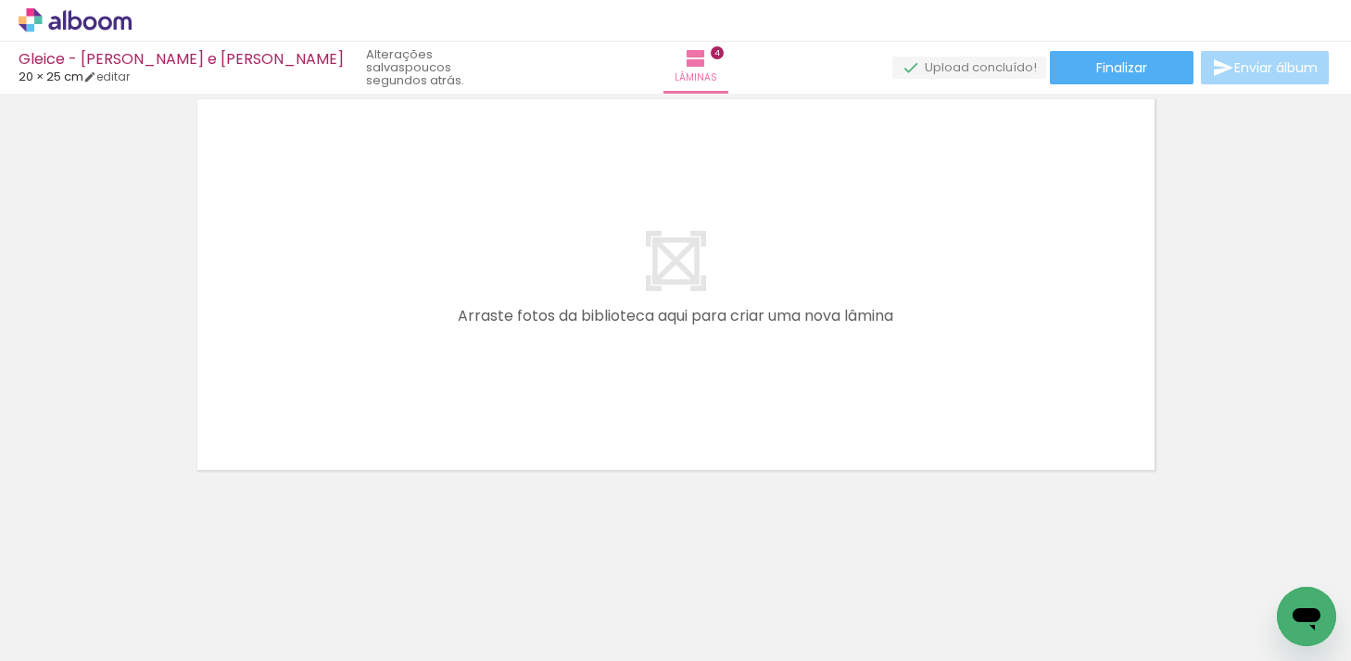
scroll to position [0, 1526]
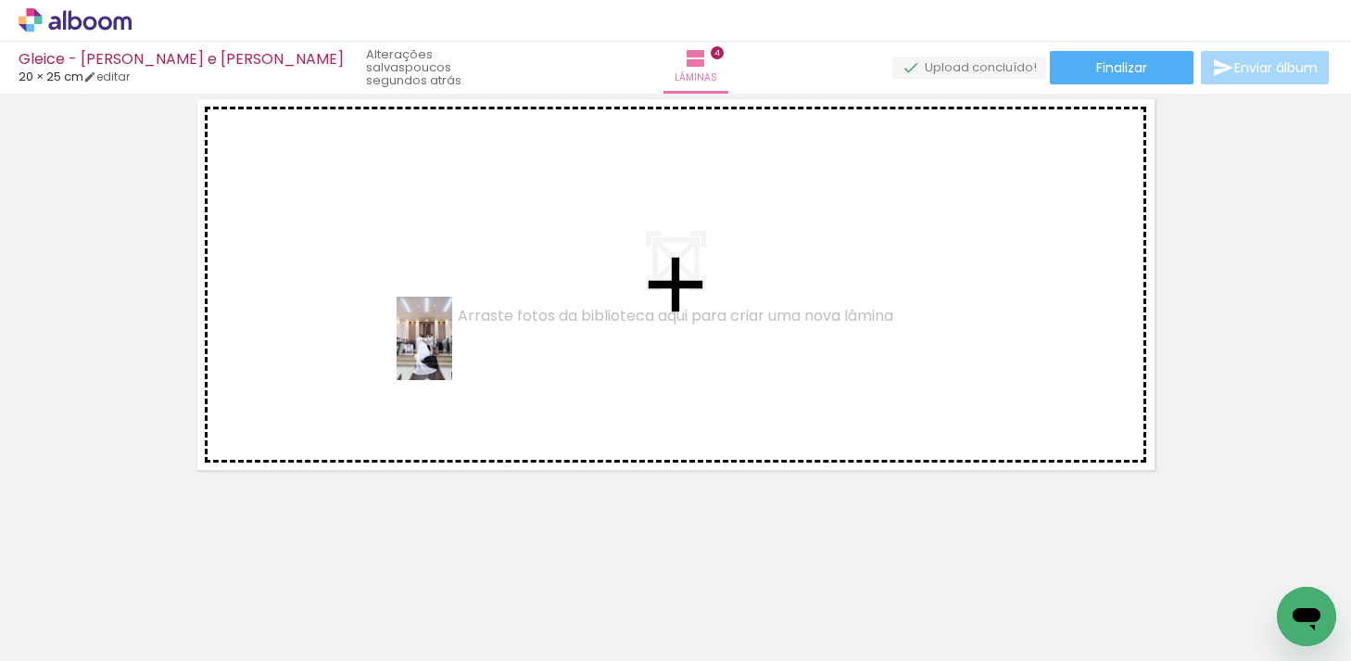
drag, startPoint x: 433, startPoint y: 607, endPoint x: 453, endPoint y: 348, distance: 259.4
click at [453, 348] on quentale-workspace at bounding box center [675, 330] width 1351 height 661
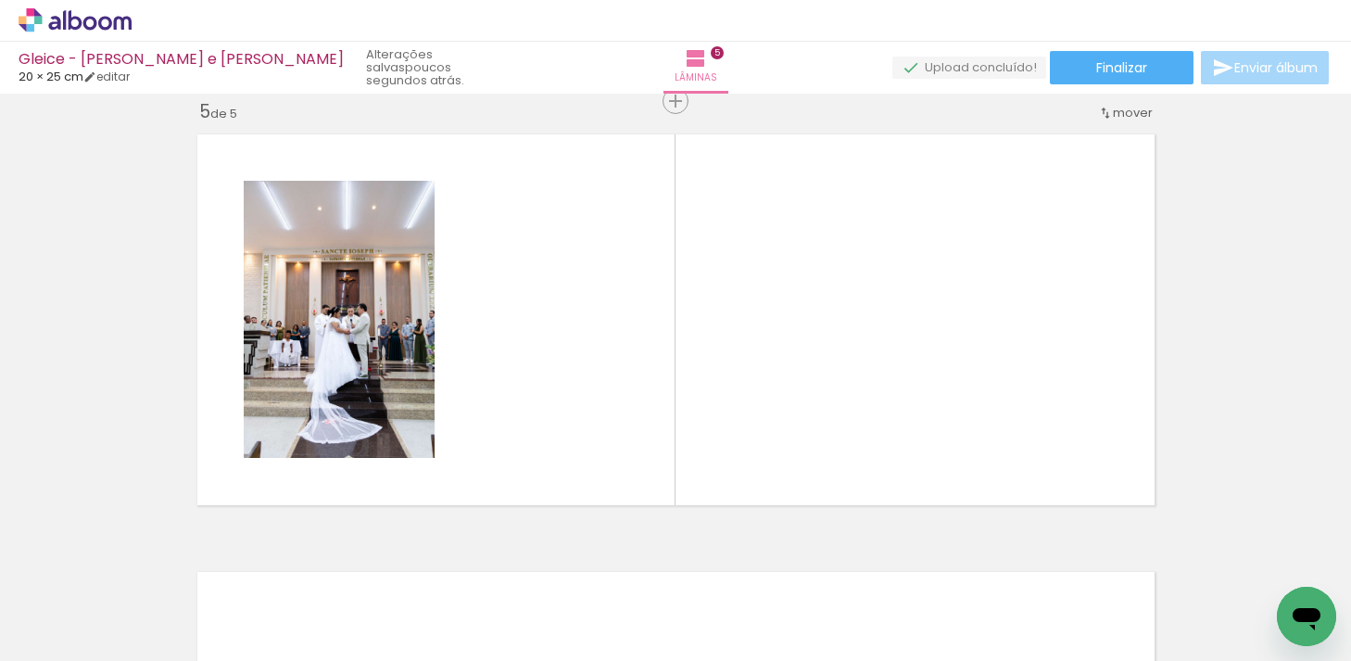
scroll to position [0, 5657]
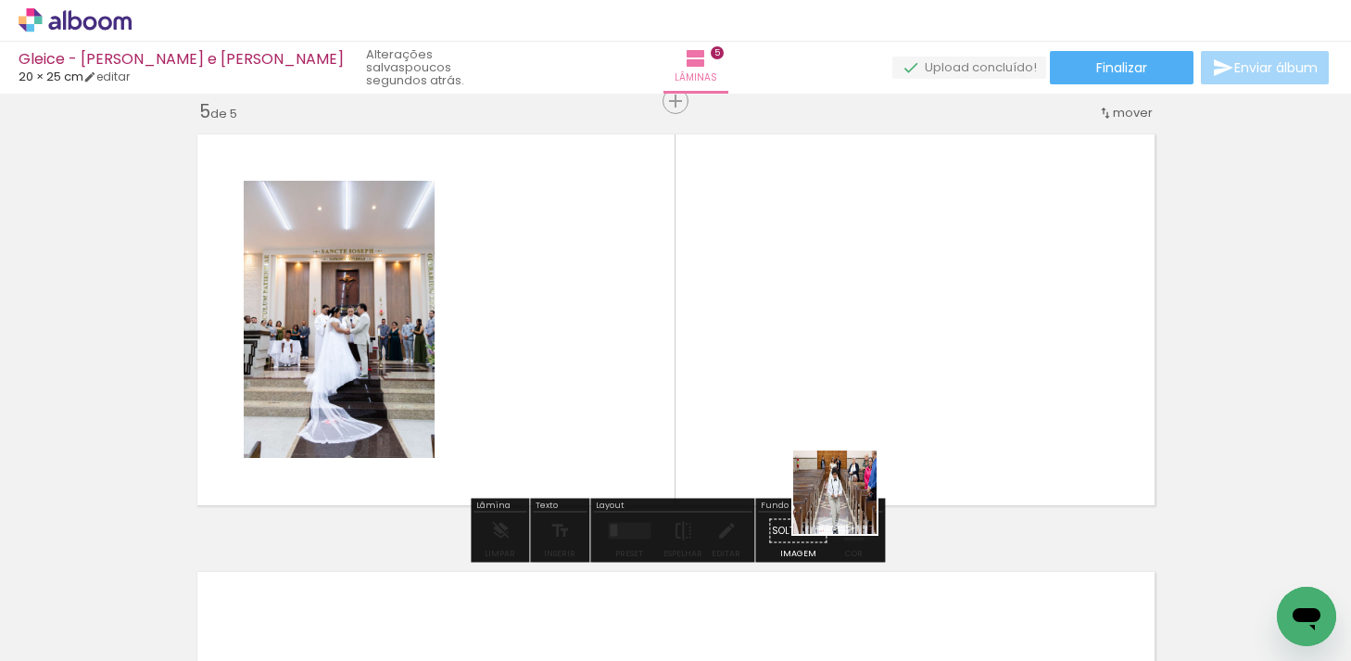
drag, startPoint x: 849, startPoint y: 594, endPoint x: 849, endPoint y: 405, distance: 189.1
click at [849, 405] on quentale-workspace at bounding box center [675, 330] width 1351 height 661
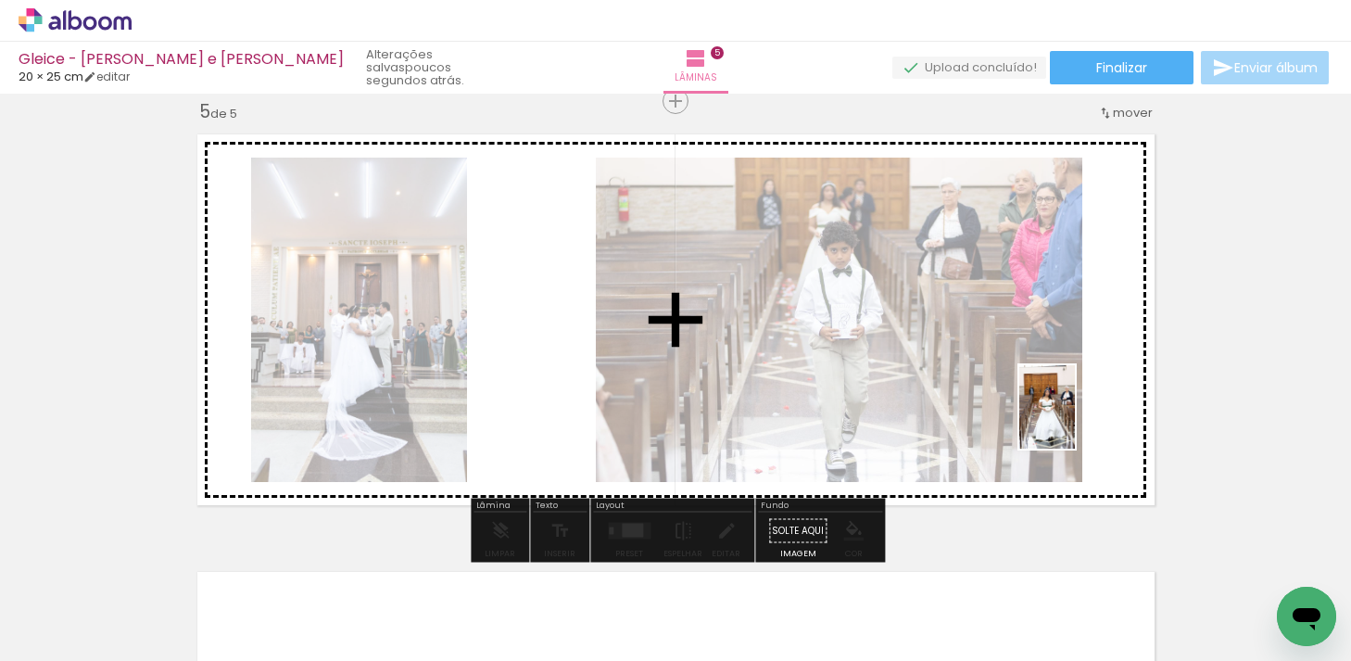
drag, startPoint x: 975, startPoint y: 621, endPoint x: 1076, endPoint y: 415, distance: 229.2
click at [1076, 415] on quentale-workspace at bounding box center [675, 330] width 1351 height 661
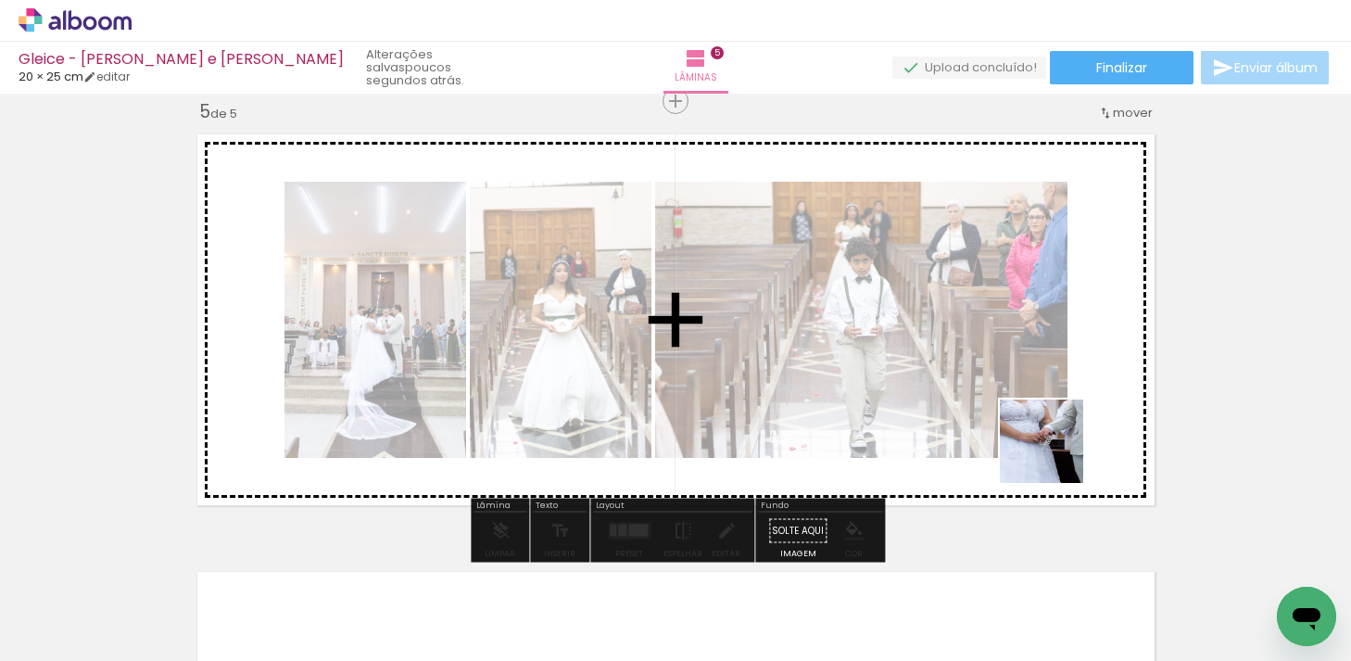
drag, startPoint x: 1056, startPoint y: 612, endPoint x: 1062, endPoint y: 395, distance: 217.0
click at [1063, 395] on quentale-workspace at bounding box center [675, 330] width 1351 height 661
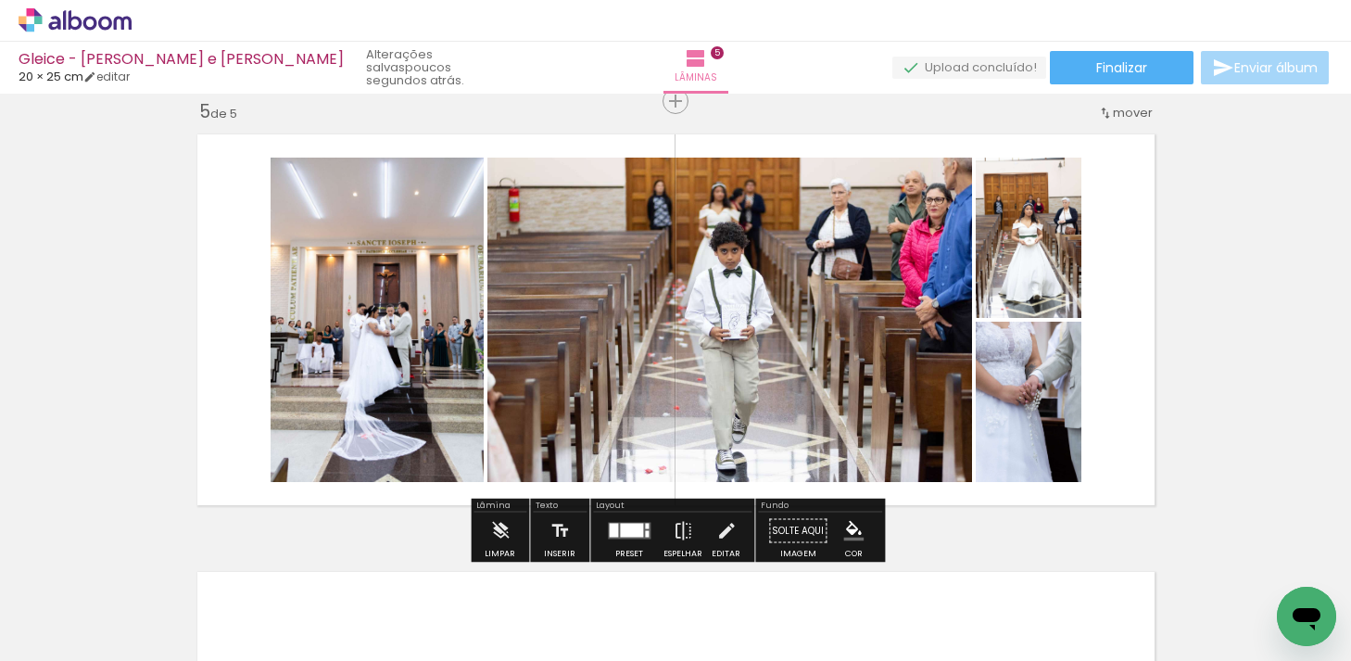
click at [628, 527] on div at bounding box center [631, 531] width 23 height 14
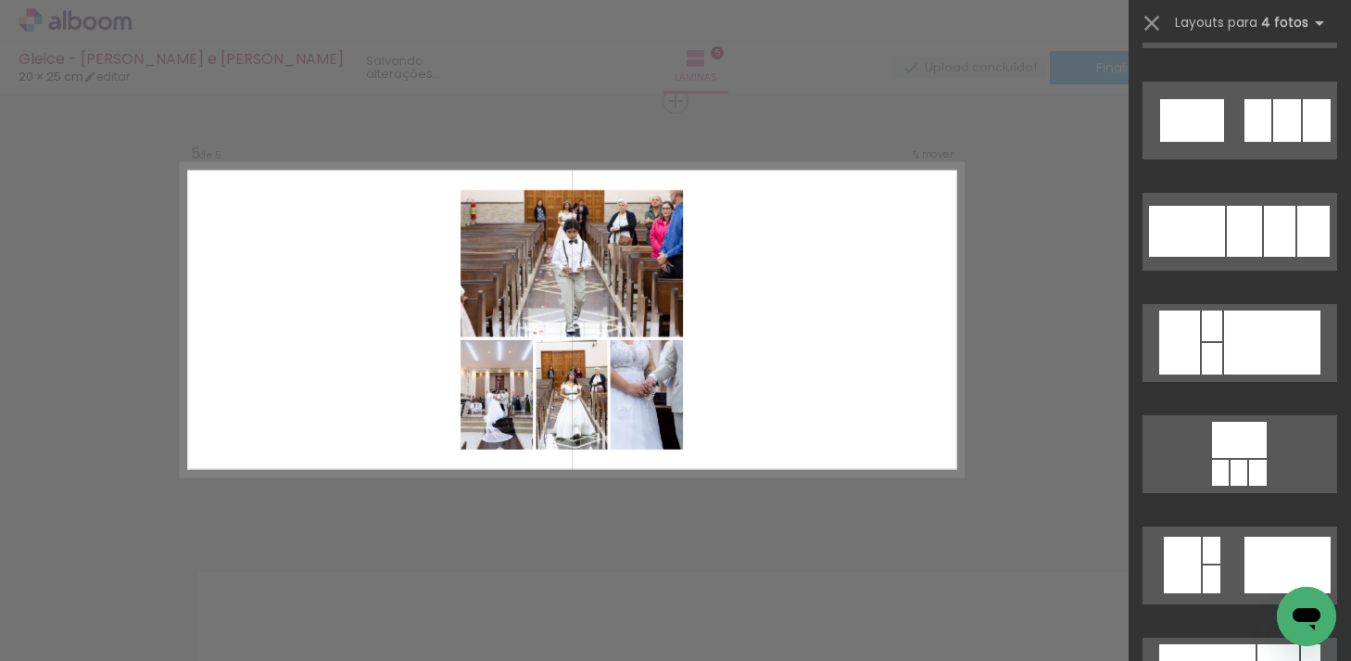
scroll to position [5322, 0]
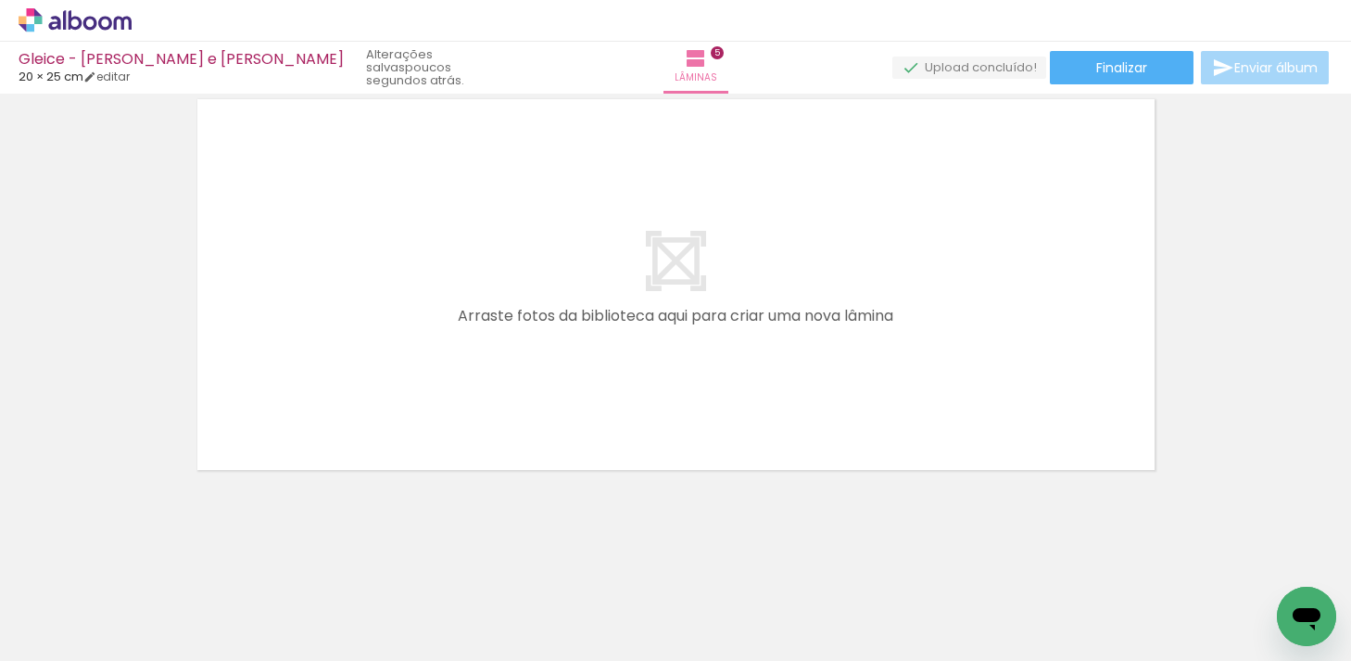
scroll to position [0, 5657]
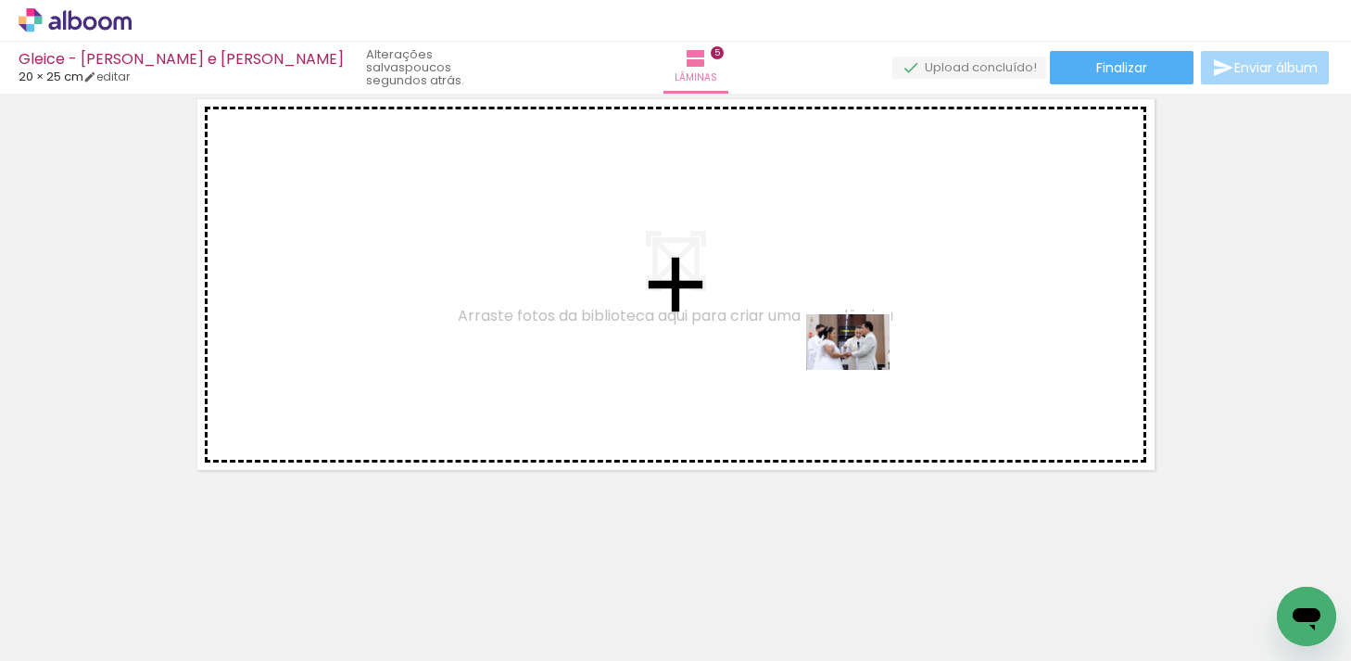
drag, startPoint x: 1158, startPoint y: 602, endPoint x: 861, endPoint y: 369, distance: 377.5
click at [861, 369] on quentale-workspace at bounding box center [675, 330] width 1351 height 661
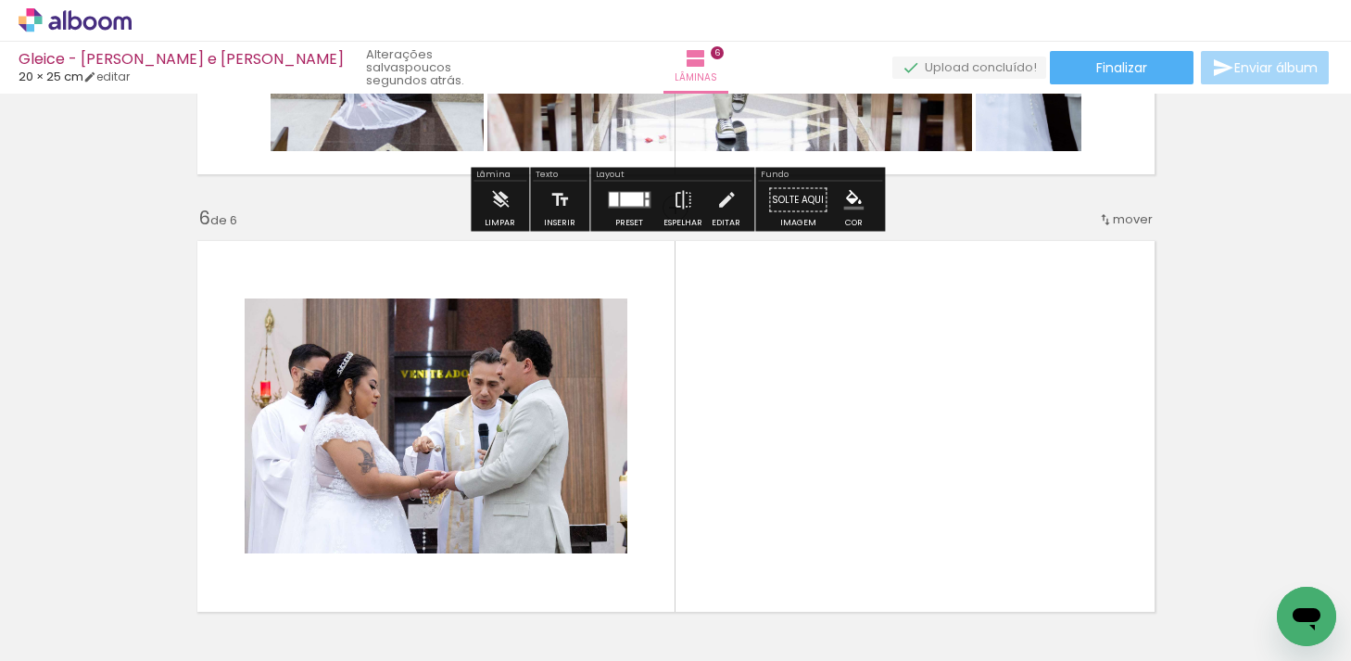
scroll to position [2116, 0]
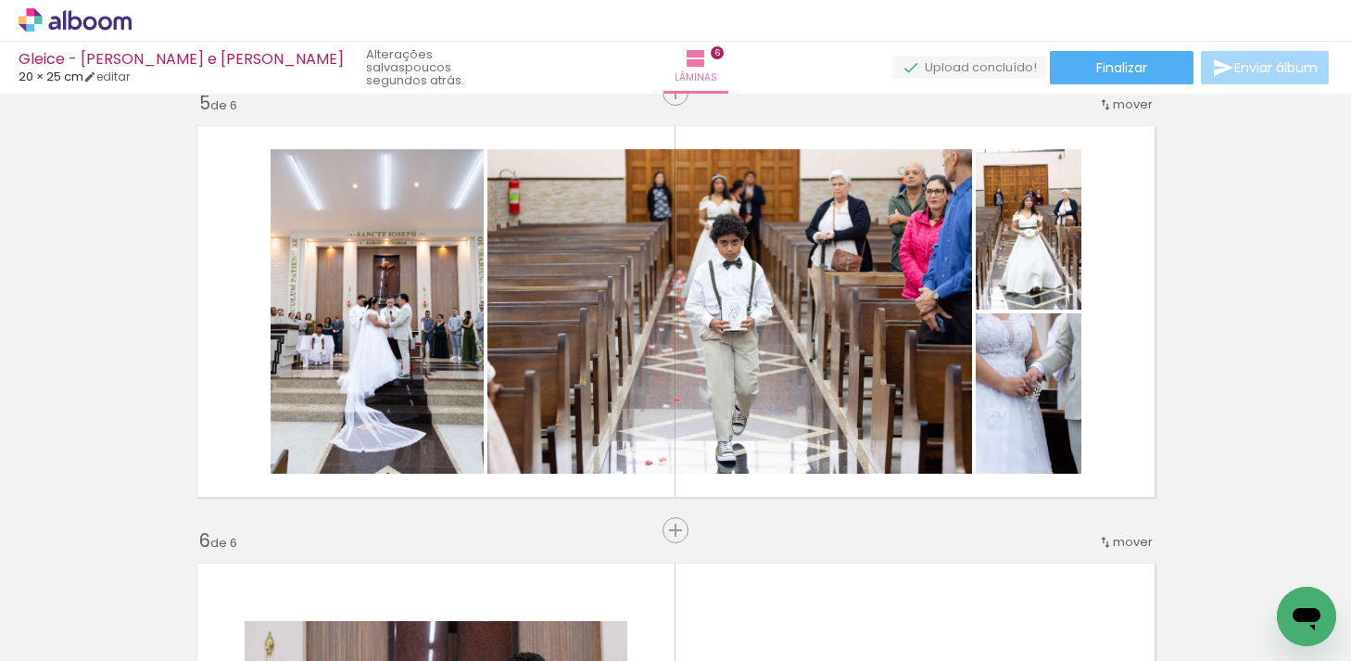
scroll to position [1777, 0]
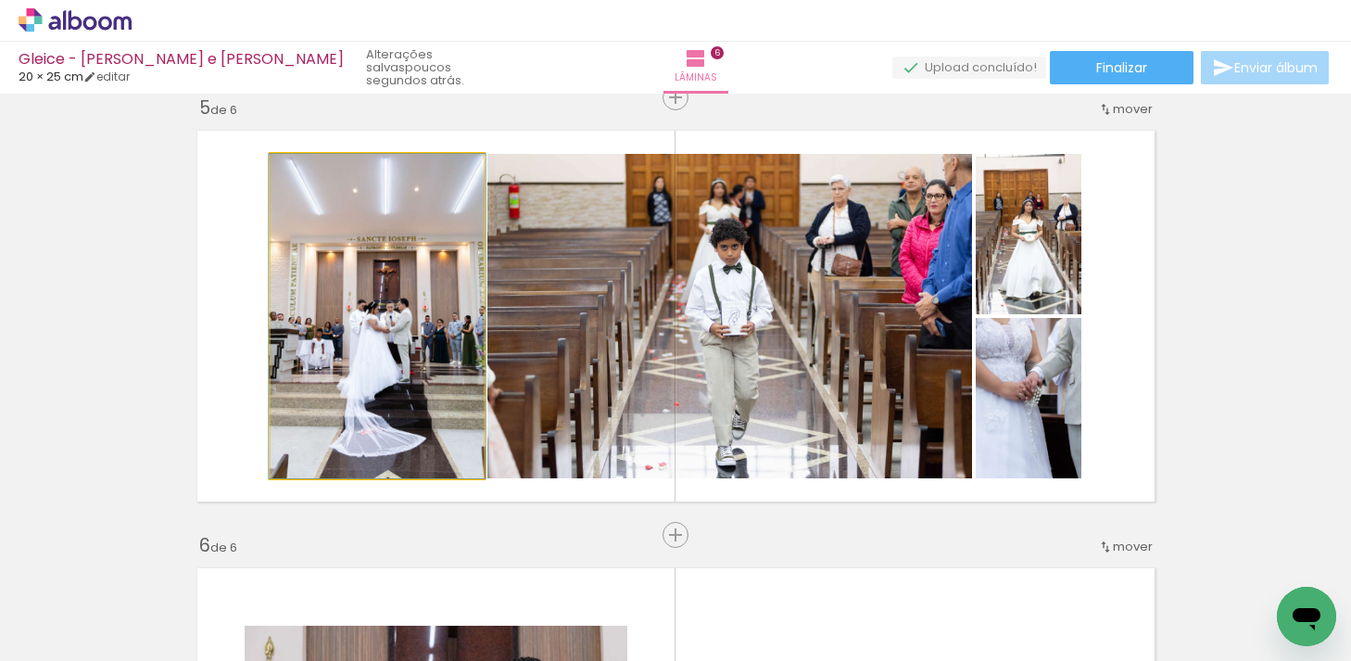
drag, startPoint x: 318, startPoint y: 172, endPoint x: 295, endPoint y: 155, distance: 29.1
type paper-slider "100"
click at [295, 155] on quentale-photo at bounding box center [377, 316] width 213 height 324
drag, startPoint x: 316, startPoint y: 170, endPoint x: 279, endPoint y: 150, distance: 41.9
click at [280, 150] on quentale-layouter at bounding box center [676, 315] width 978 height 391
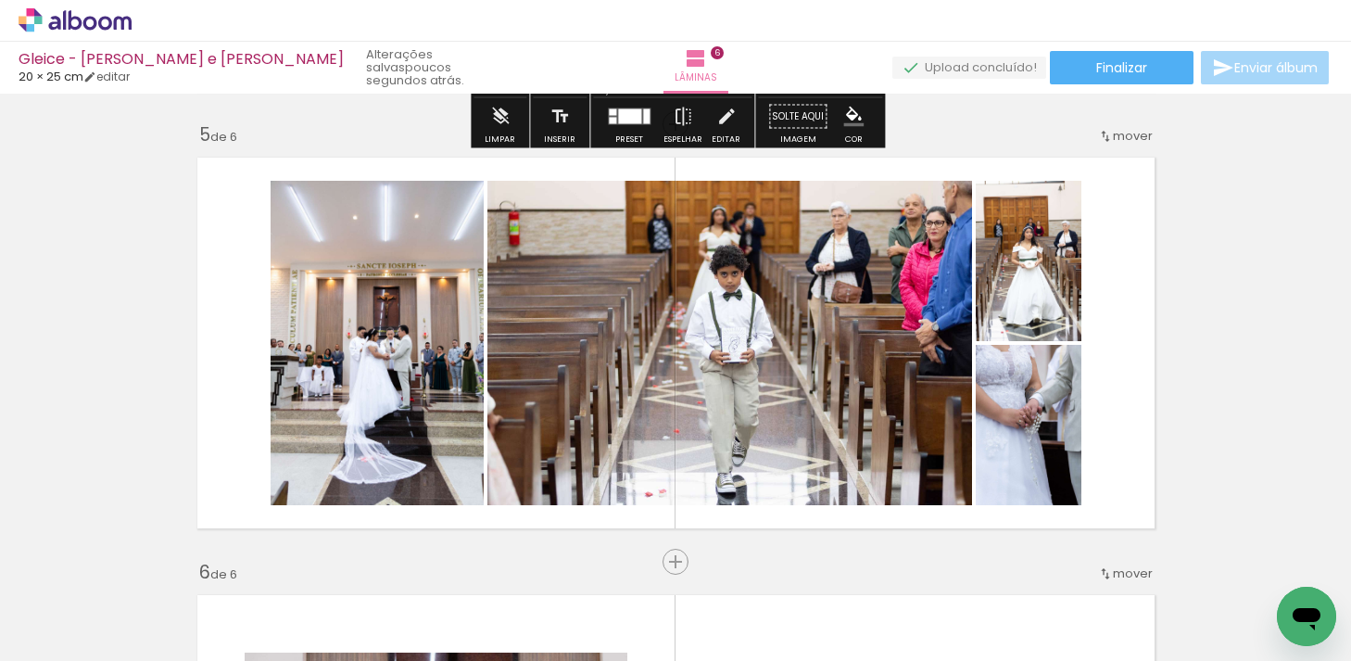
scroll to position [1753, 0]
